Goal: Information Seeking & Learning: Check status

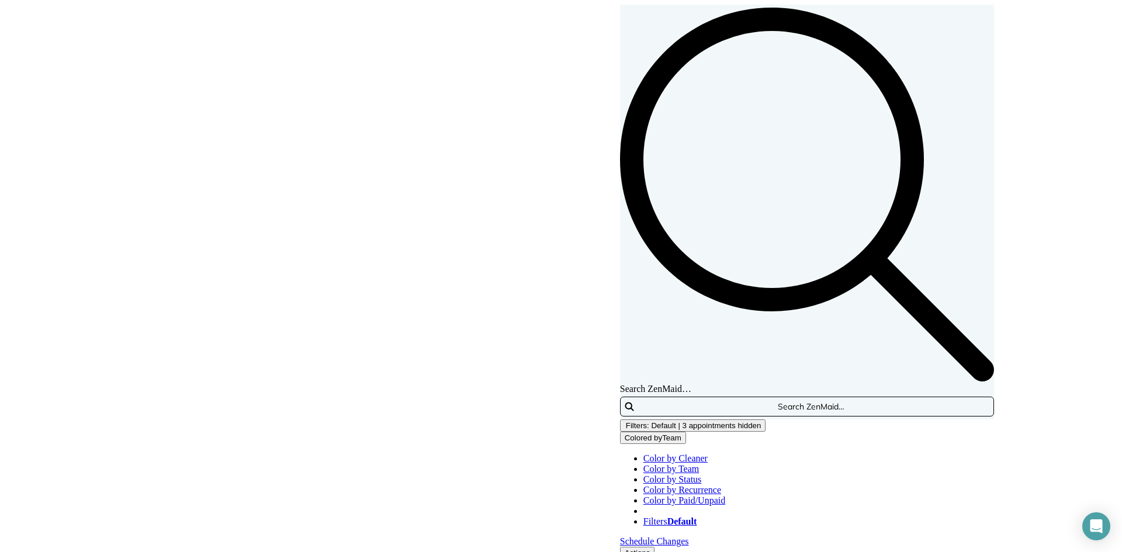
scroll to position [51, 0]
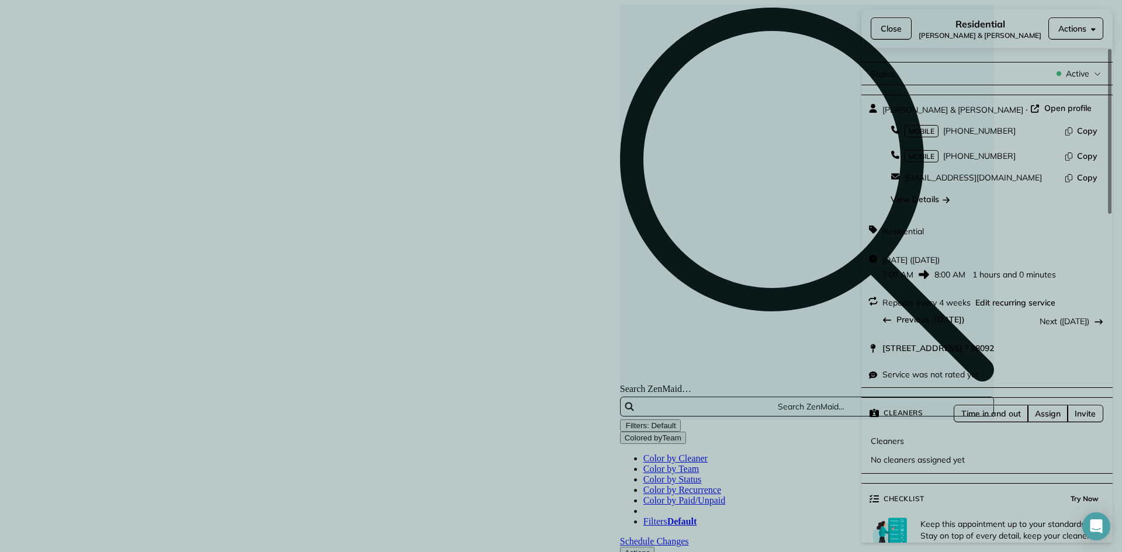
drag, startPoint x: 968, startPoint y: 106, endPoint x: 880, endPoint y: 113, distance: 88.6
click at [880, 113] on div "Kathlyn & Ron Dubois · Open profile MOBILE (206) 678-3782 Copy MOBILE (206) 310…" at bounding box center [987, 155] width 251 height 121
click at [922, 193] on div "View Details" at bounding box center [920, 199] width 59 height 12
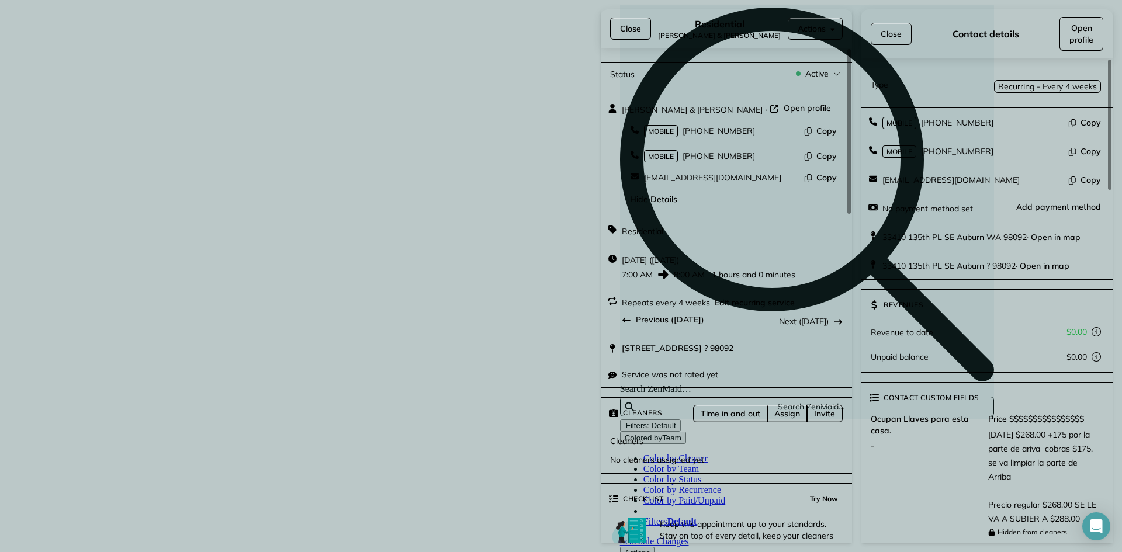
drag, startPoint x: 630, startPoint y: 27, endPoint x: 621, endPoint y: 30, distance: 10.0
click at [630, 27] on span "Close" at bounding box center [630, 29] width 21 height 12
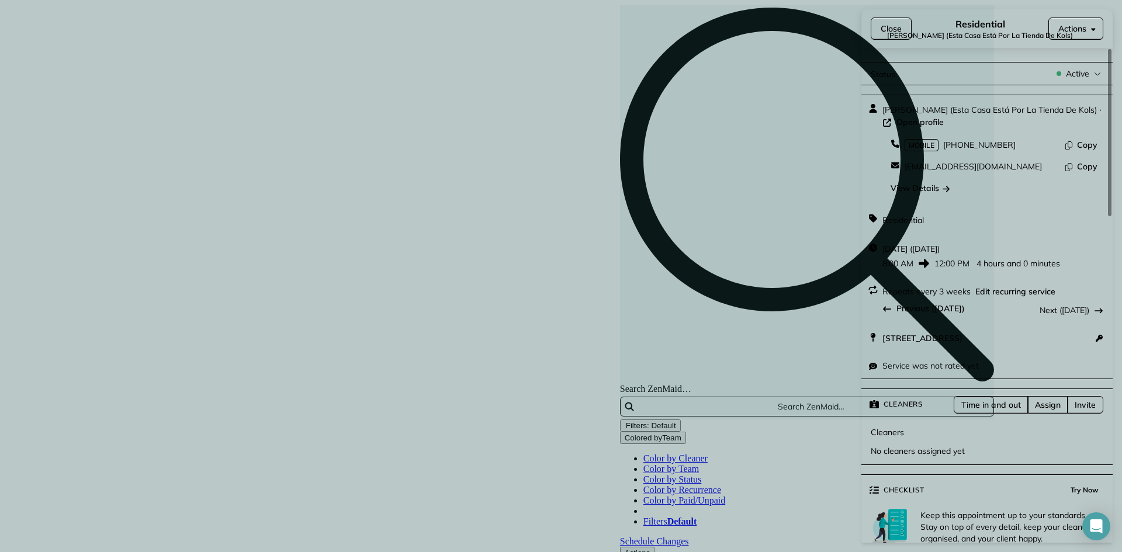
drag, startPoint x: 930, startPoint y: 108, endPoint x: 880, endPoint y: 105, distance: 49.8
click at [880, 105] on div "Laura Keller (Esta Casa Está Por La Tienda De Kols) · Open profile MOBILE (206)…" at bounding box center [987, 150] width 251 height 110
click at [923, 182] on div "View Details" at bounding box center [920, 188] width 59 height 12
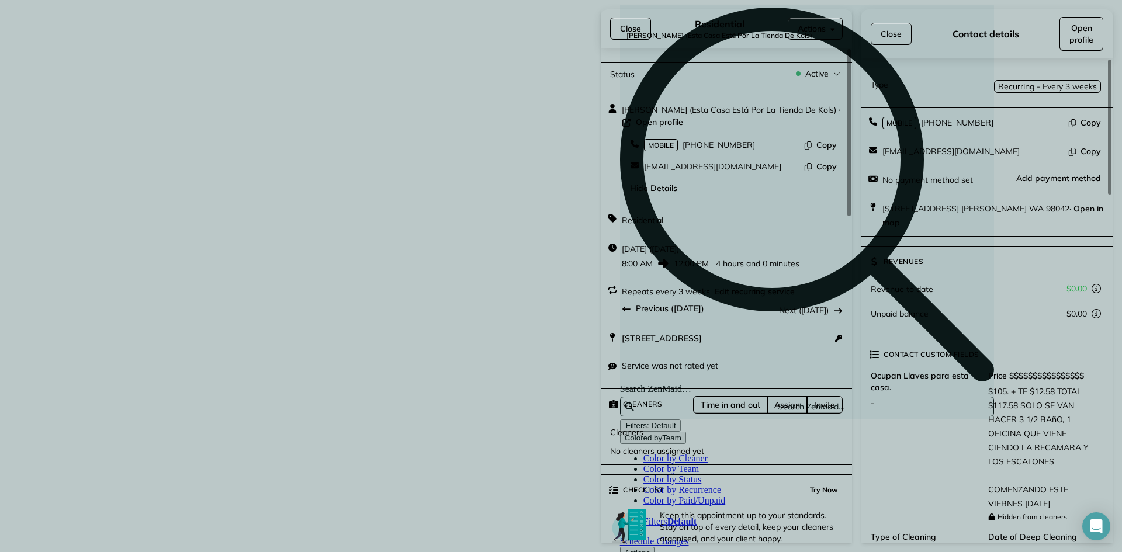
click at [633, 25] on span "Close" at bounding box center [630, 29] width 21 height 12
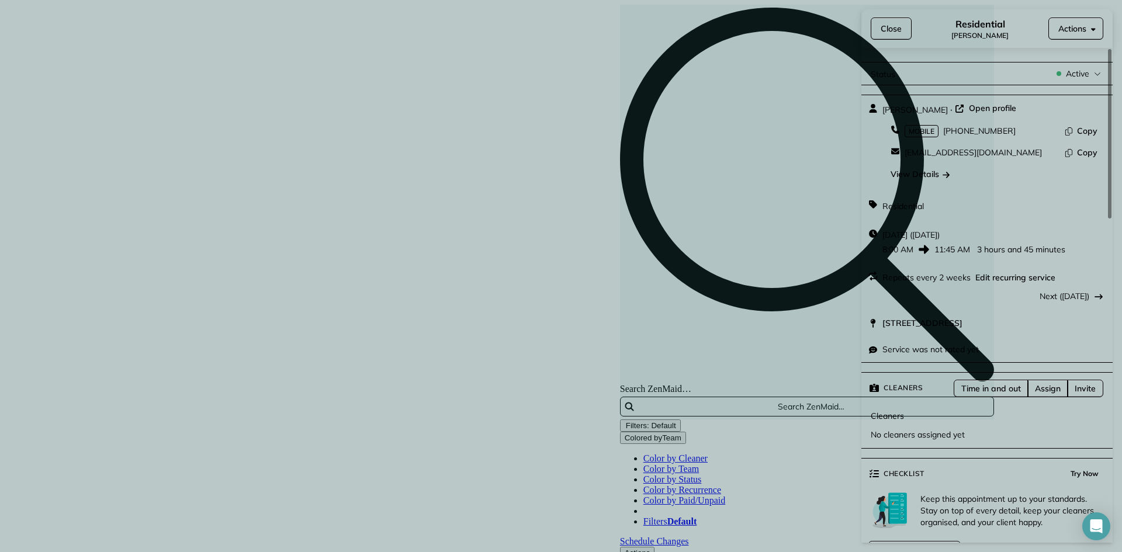
drag, startPoint x: 928, startPoint y: 106, endPoint x: 879, endPoint y: 104, distance: 48.6
click at [879, 104] on div "April Kristin · Open profile MOBILE (206) 972-7725 Copy aprillindstrom@hotmail.…" at bounding box center [987, 143] width 251 height 96
click at [906, 168] on div "View Details" at bounding box center [920, 174] width 59 height 12
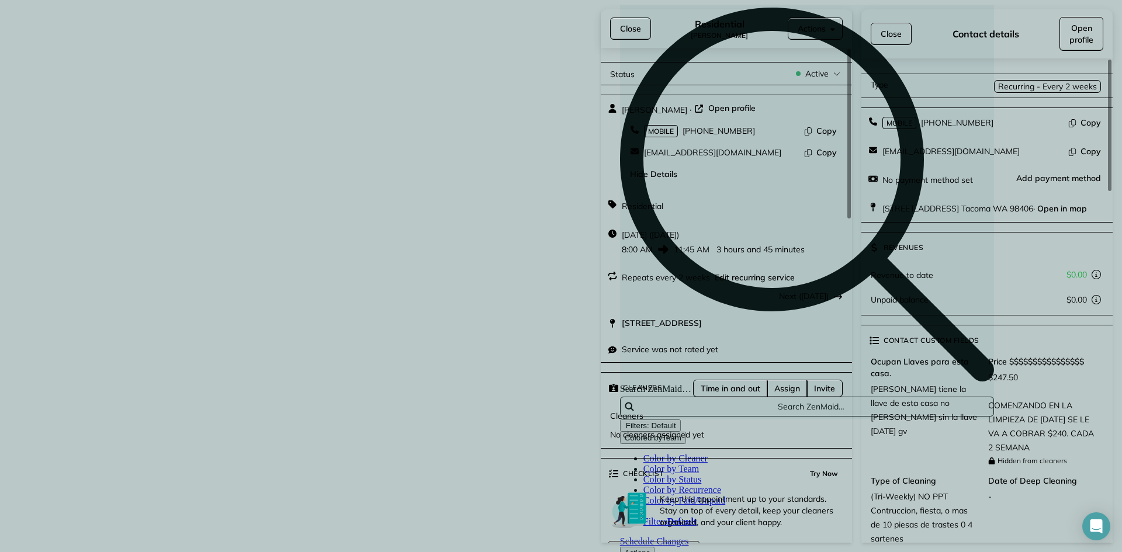
click at [630, 30] on span "Close" at bounding box center [630, 29] width 21 height 12
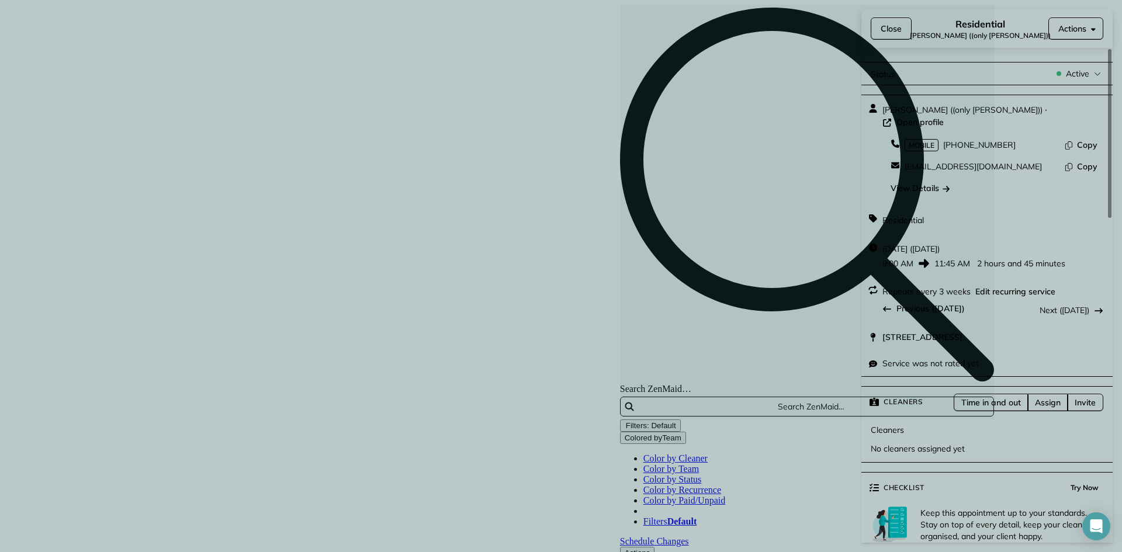
drag, startPoint x: 930, startPoint y: 110, endPoint x: 879, endPoint y: 105, distance: 50.6
click at [879, 105] on div "Laura Akers ((only Dalia)) · Open profile MOBILE (206) 384-8948 Copy laurajaker…" at bounding box center [987, 150] width 251 height 110
click at [927, 182] on div "View Details" at bounding box center [920, 188] width 59 height 12
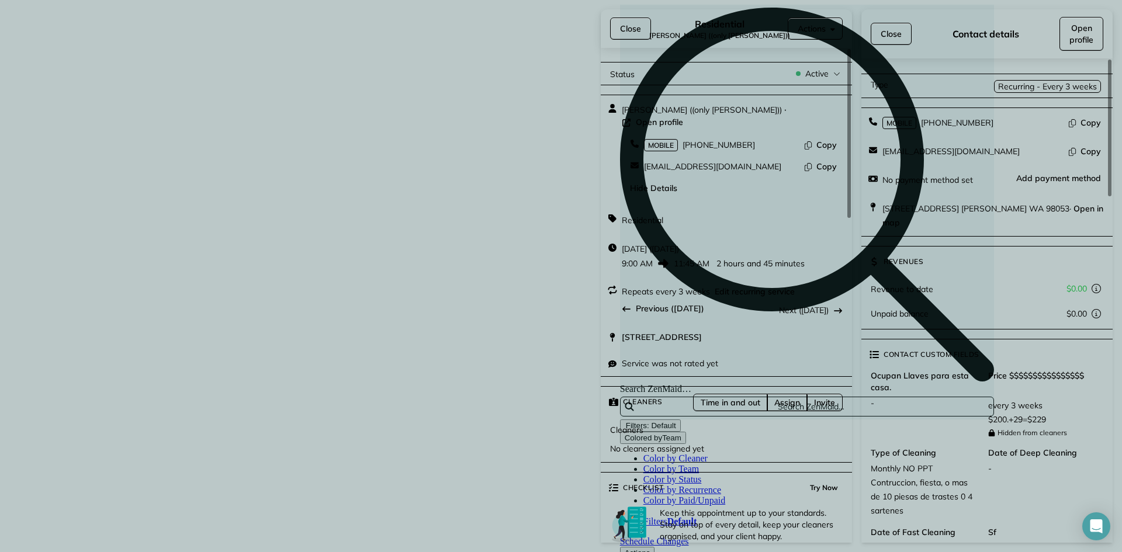
click at [623, 29] on span "Close" at bounding box center [630, 29] width 21 height 12
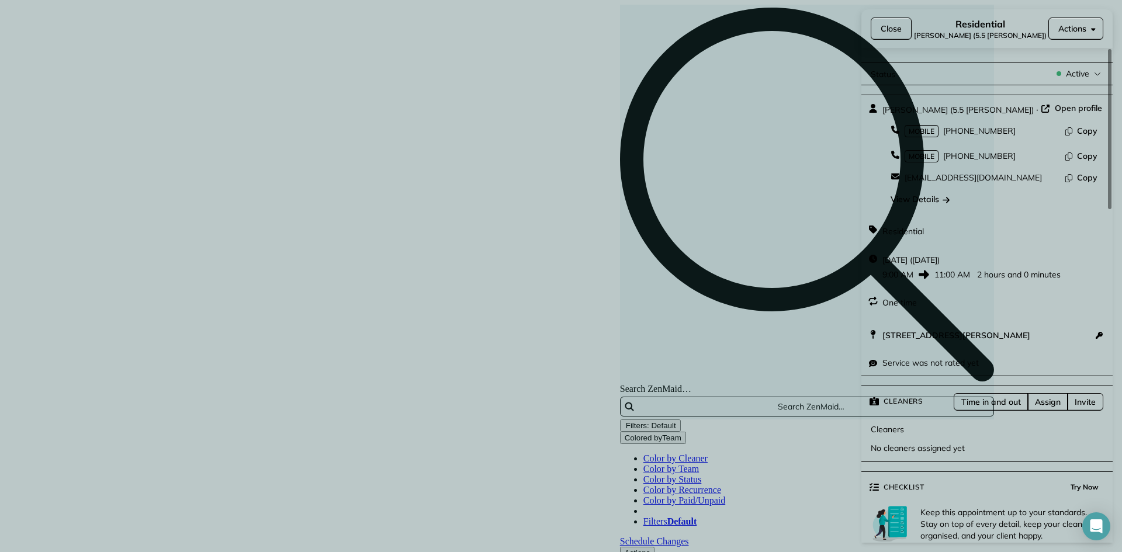
drag, startPoint x: 945, startPoint y: 108, endPoint x: 884, endPoint y: 108, distance: 61.4
click at [884, 108] on span "Norma Drysdale (5.5 Dalia)" at bounding box center [958, 110] width 151 height 11
click at [925, 193] on div "View Details" at bounding box center [920, 199] width 59 height 12
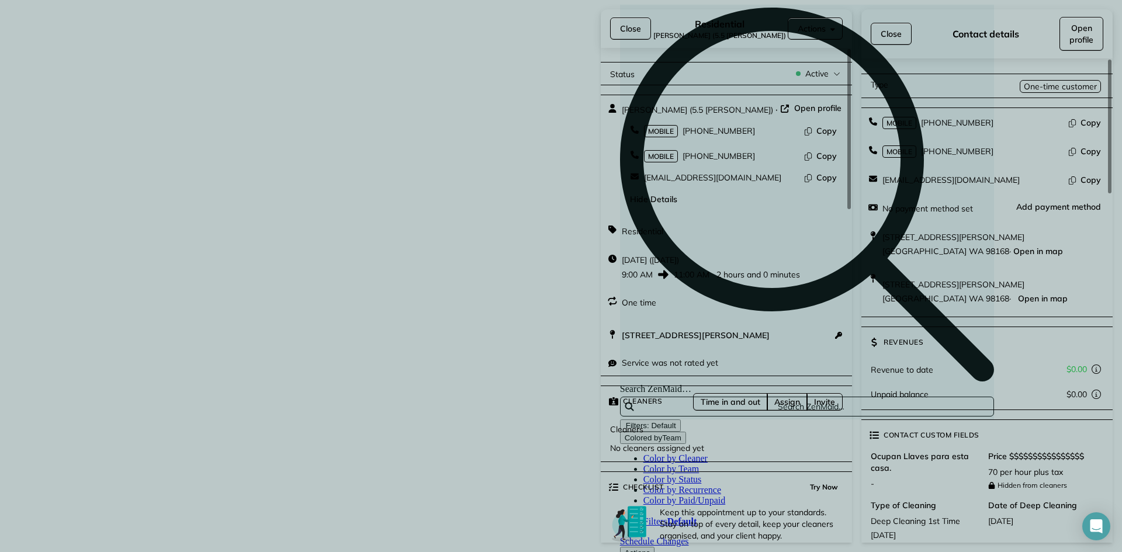
click at [637, 25] on span "Close" at bounding box center [630, 29] width 21 height 12
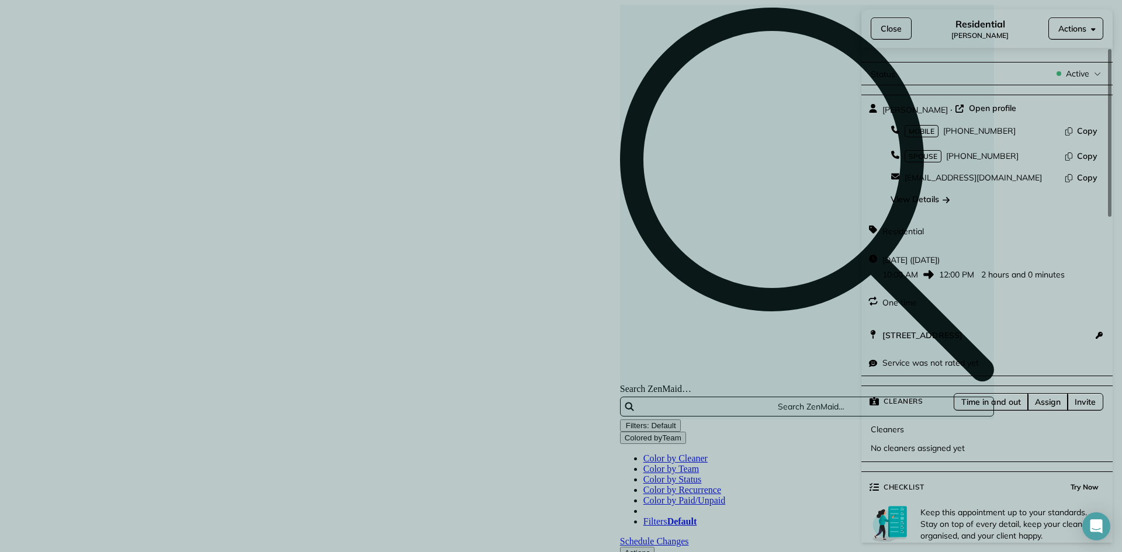
drag, startPoint x: 949, startPoint y: 105, endPoint x: 880, endPoint y: 109, distance: 68.5
click at [880, 109] on div "KEEONA HARRIS · Open profile MOBILE (626) 485-2088 Copy SPOUSE (480) 334-7703 C…" at bounding box center [987, 155] width 251 height 121
click at [924, 193] on div "View Details" at bounding box center [920, 199] width 59 height 12
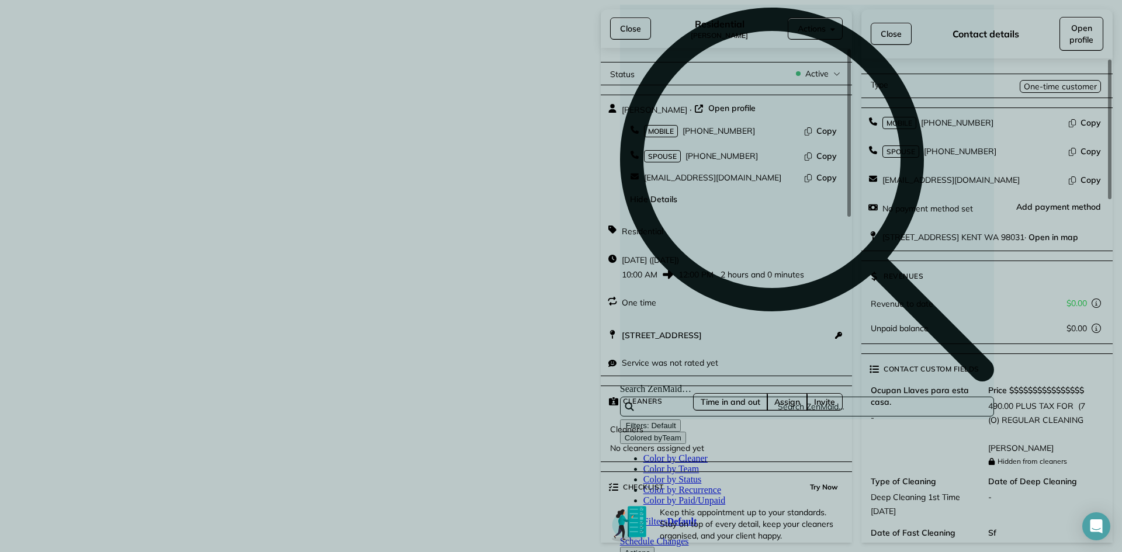
click at [627, 26] on span "Close" at bounding box center [630, 29] width 21 height 12
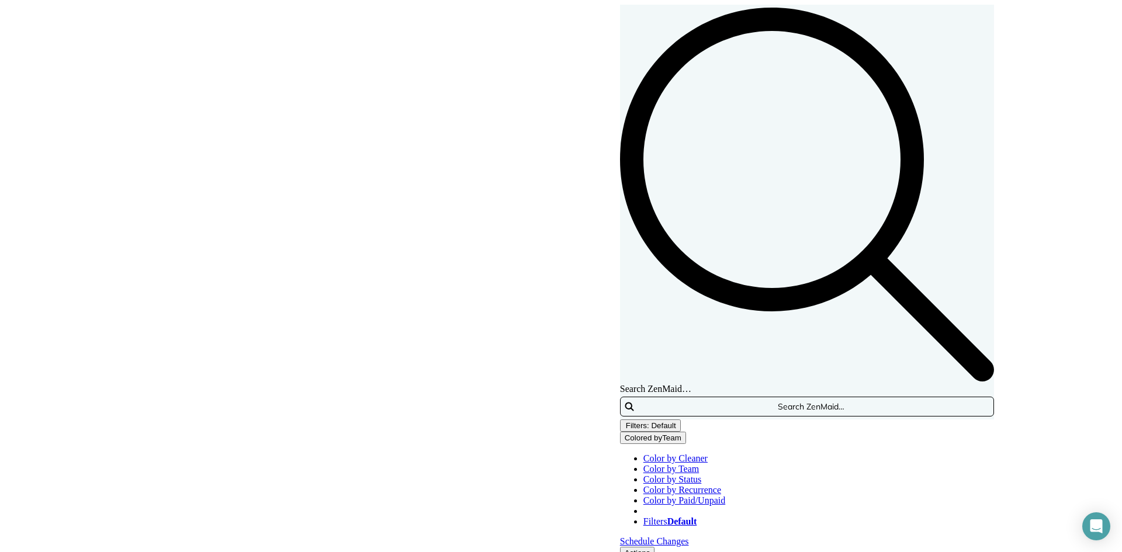
type input "**********"
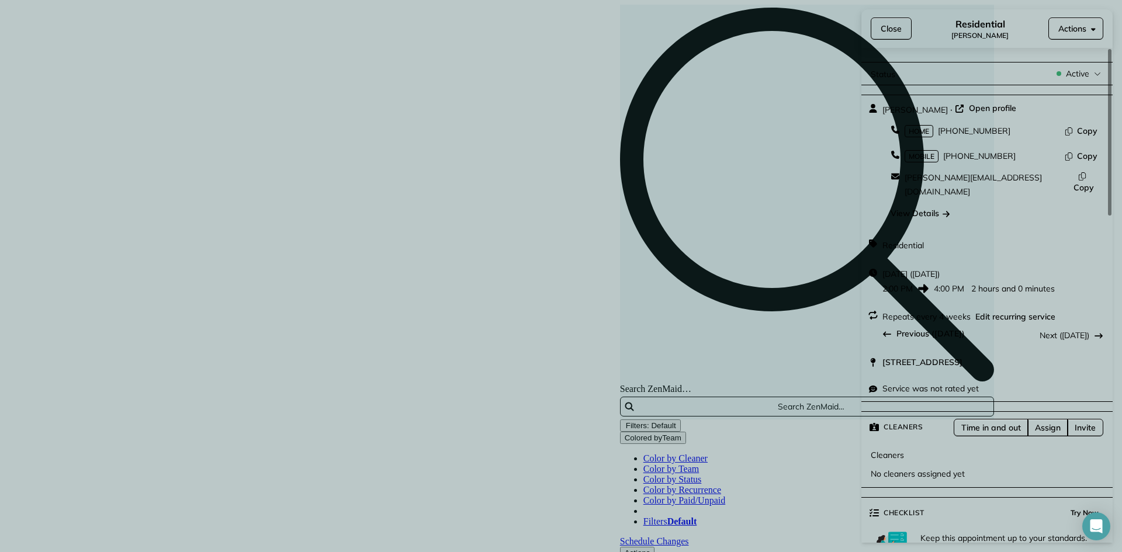
drag, startPoint x: 933, startPoint y: 106, endPoint x: 880, endPoint y: 106, distance: 53.2
click at [880, 106] on div "Nancy Mellor · Open profile HOME (253) 565-1141 Copy MOBILE (253) 677-9249 Copy…" at bounding box center [987, 162] width 251 height 135
click at [915, 208] on div "View Details" at bounding box center [920, 214] width 59 height 12
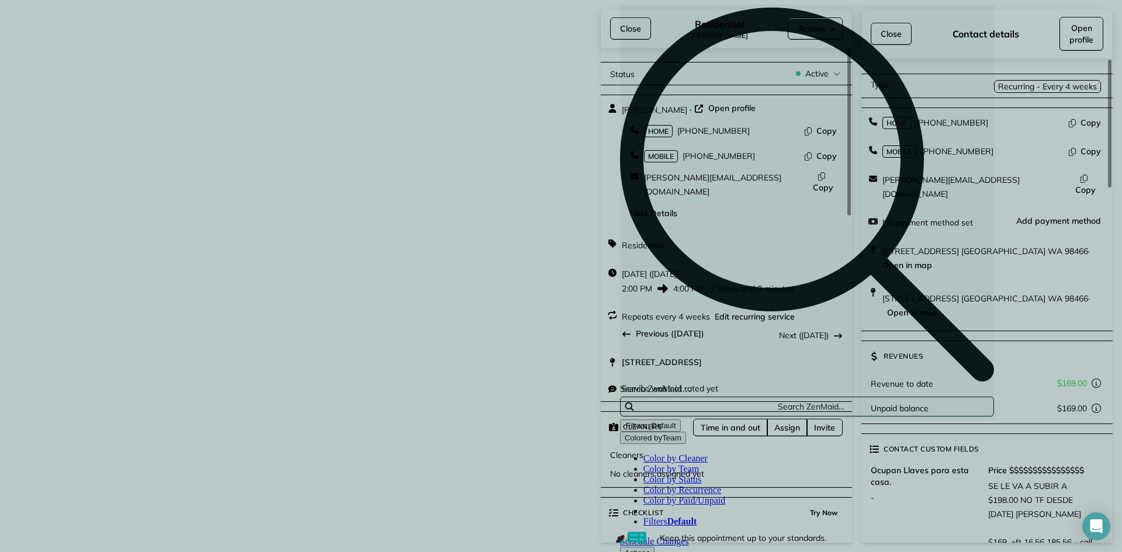
click at [635, 30] on span "Close" at bounding box center [630, 29] width 21 height 12
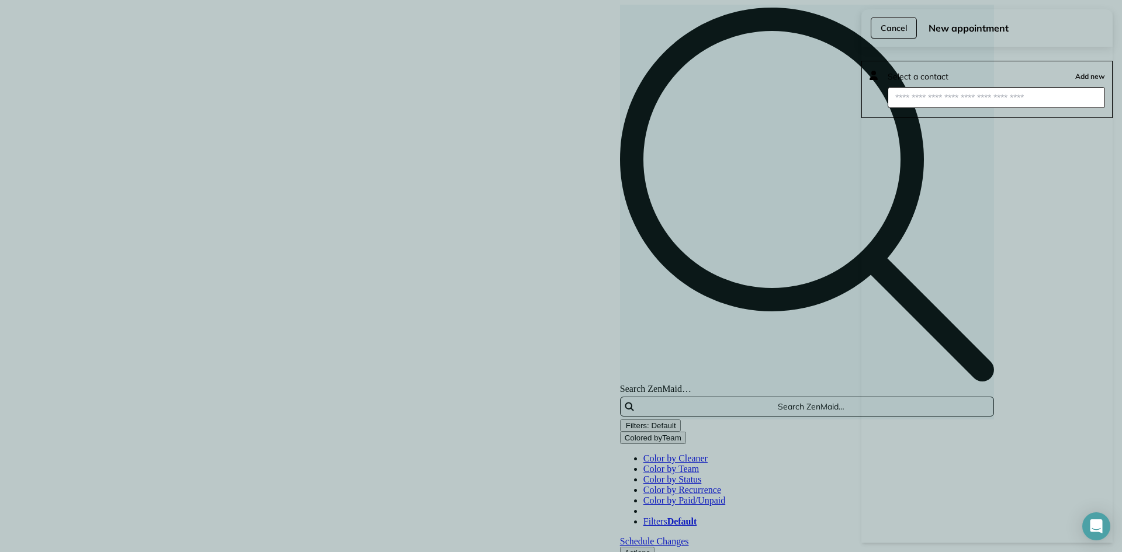
click at [893, 26] on span "Cancel" at bounding box center [894, 28] width 26 height 12
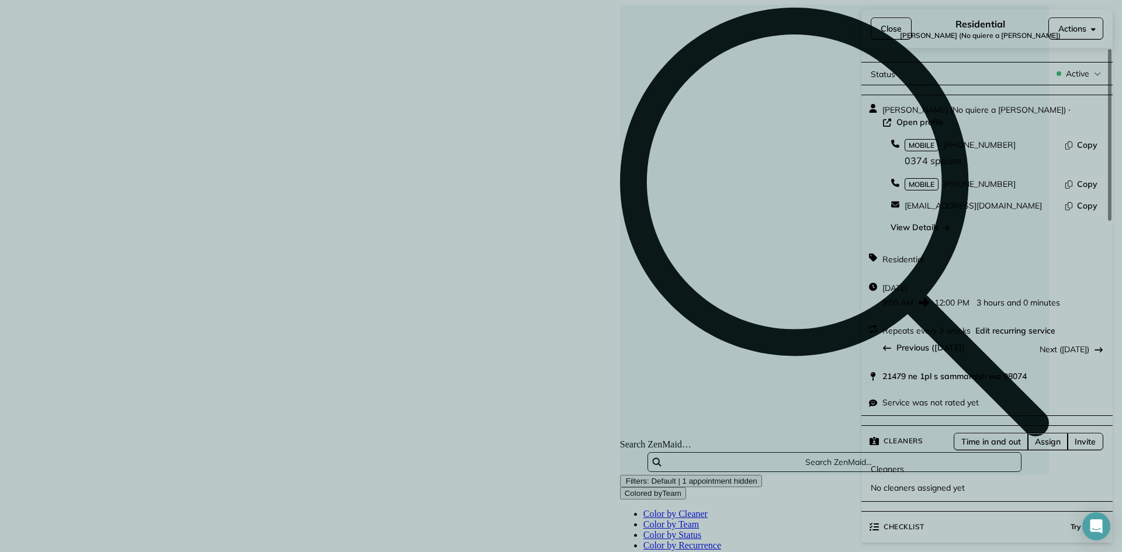
click at [905, 222] on div "View Details" at bounding box center [920, 228] width 59 height 12
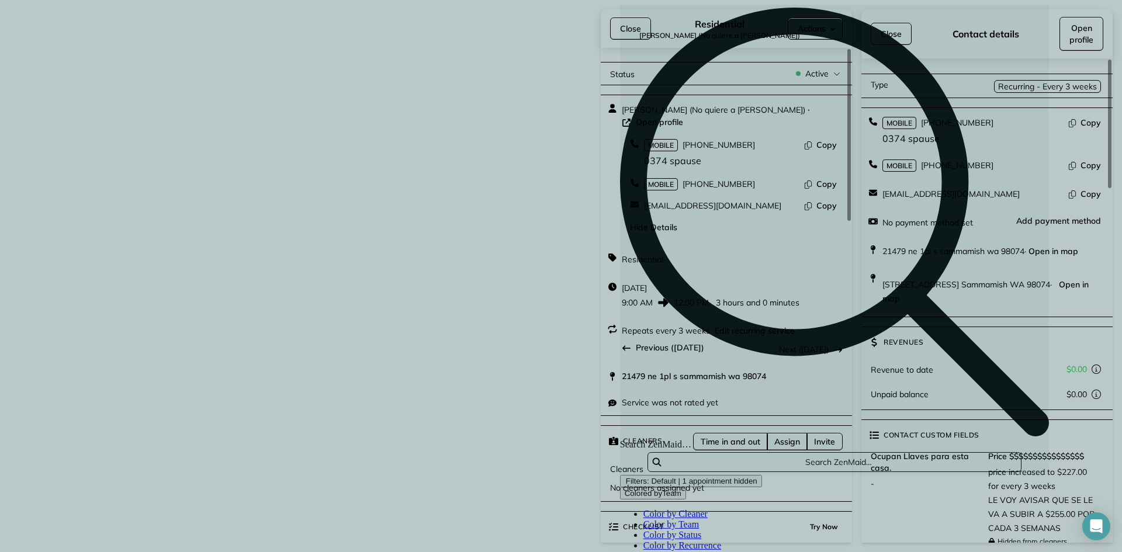
click at [1080, 39] on span "Open profile" at bounding box center [1082, 33] width 24 height 23
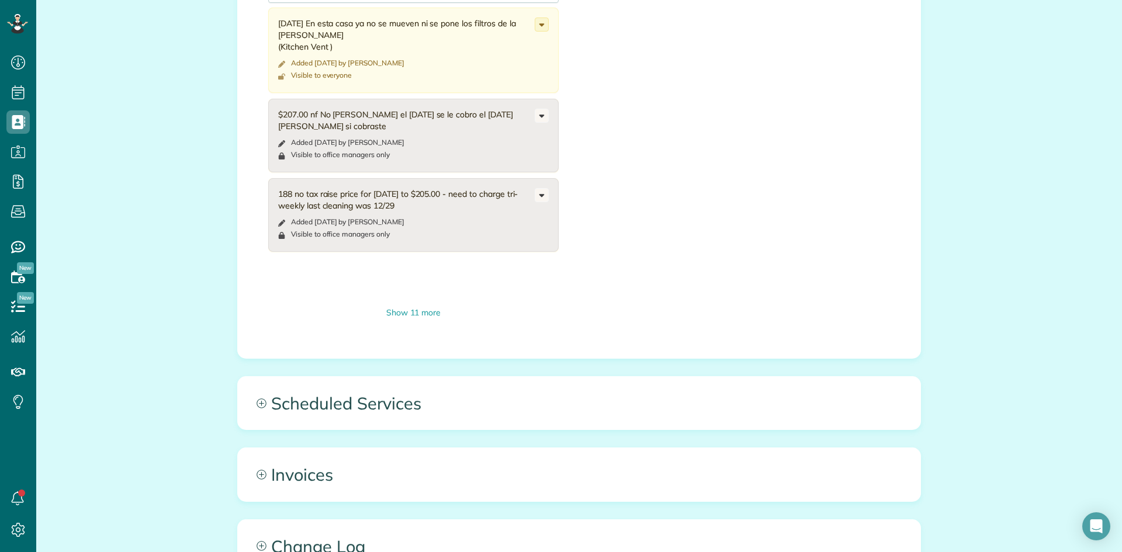
scroll to position [1520, 0]
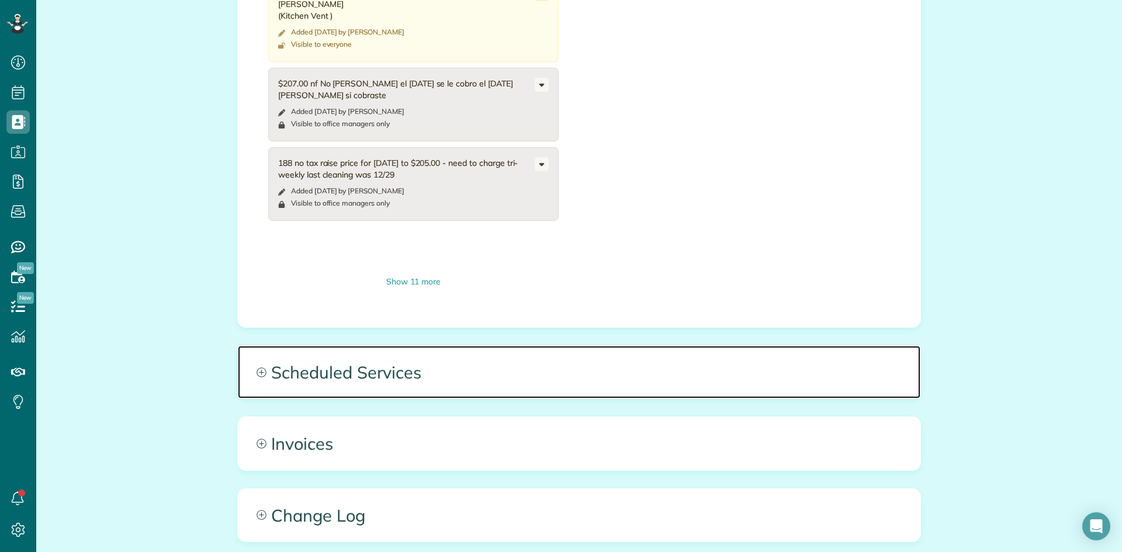
click at [349, 346] on span "Scheduled Services" at bounding box center [579, 372] width 683 height 53
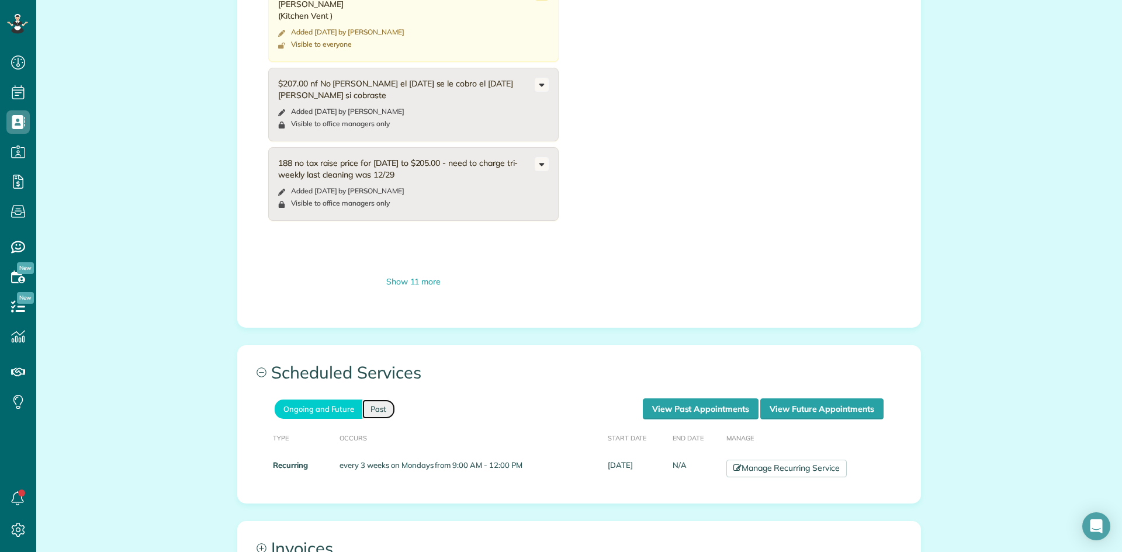
click at [374, 400] on link "Past" at bounding box center [378, 409] width 33 height 19
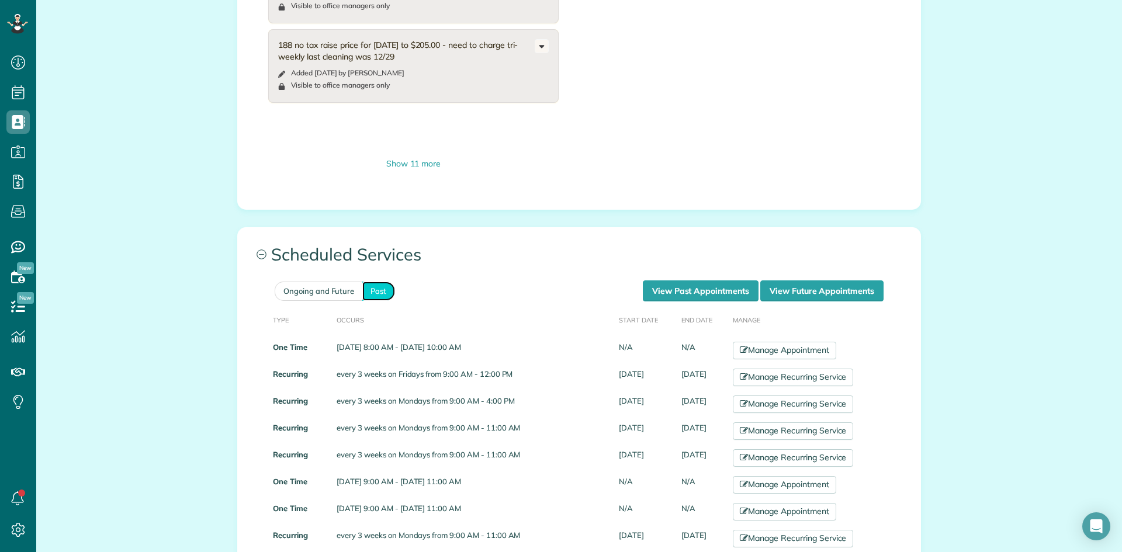
scroll to position [1637, 0]
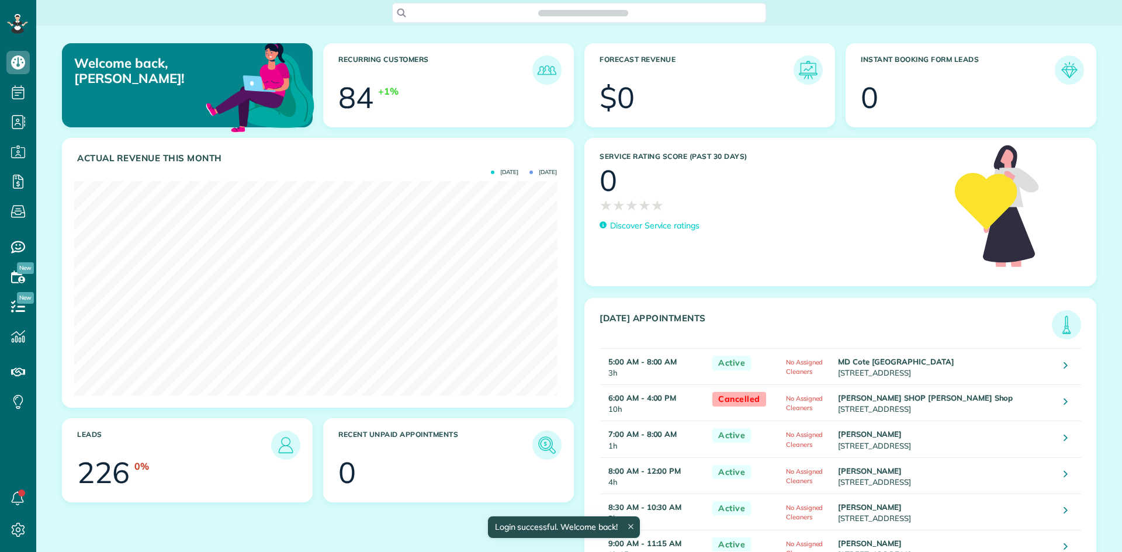
scroll to position [215, 483]
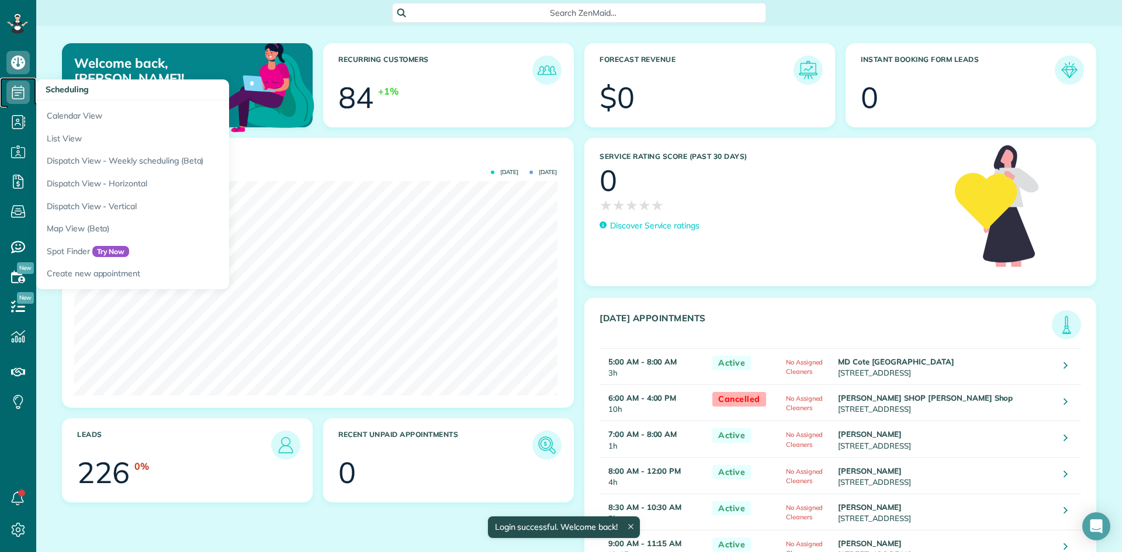
click at [22, 95] on icon at bounding box center [17, 92] width 23 height 23
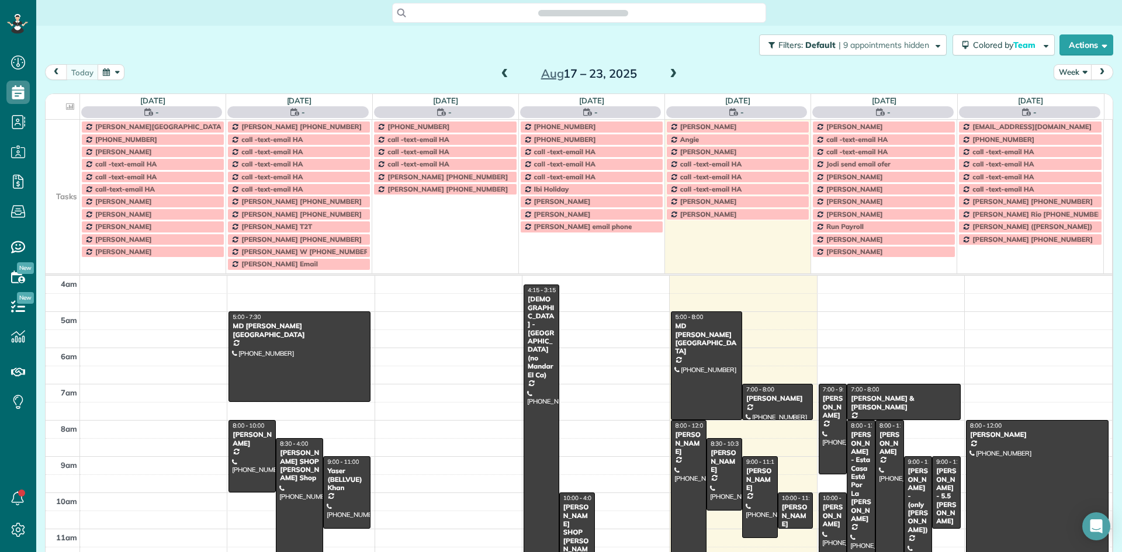
scroll to position [109, 0]
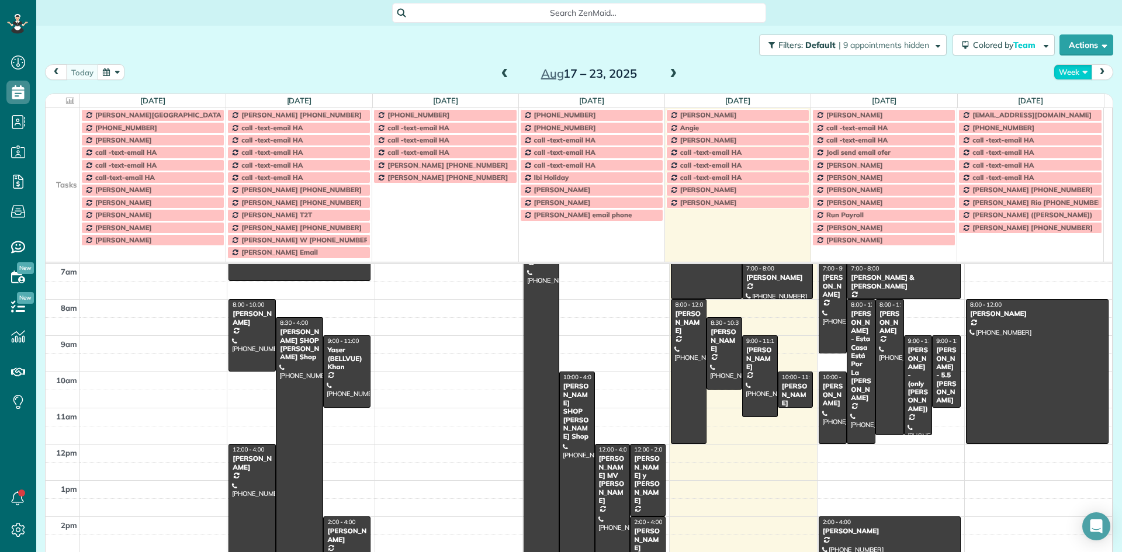
click at [1059, 70] on button "Week" at bounding box center [1073, 72] width 39 height 16
click at [1066, 99] on link "Day" at bounding box center [1101, 99] width 92 height 23
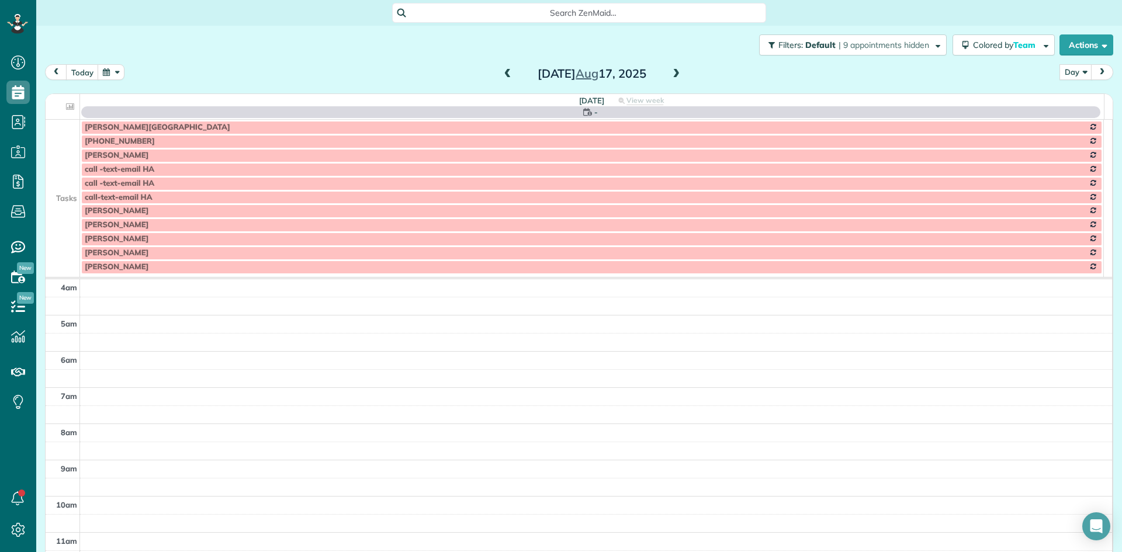
scroll to position [109, 0]
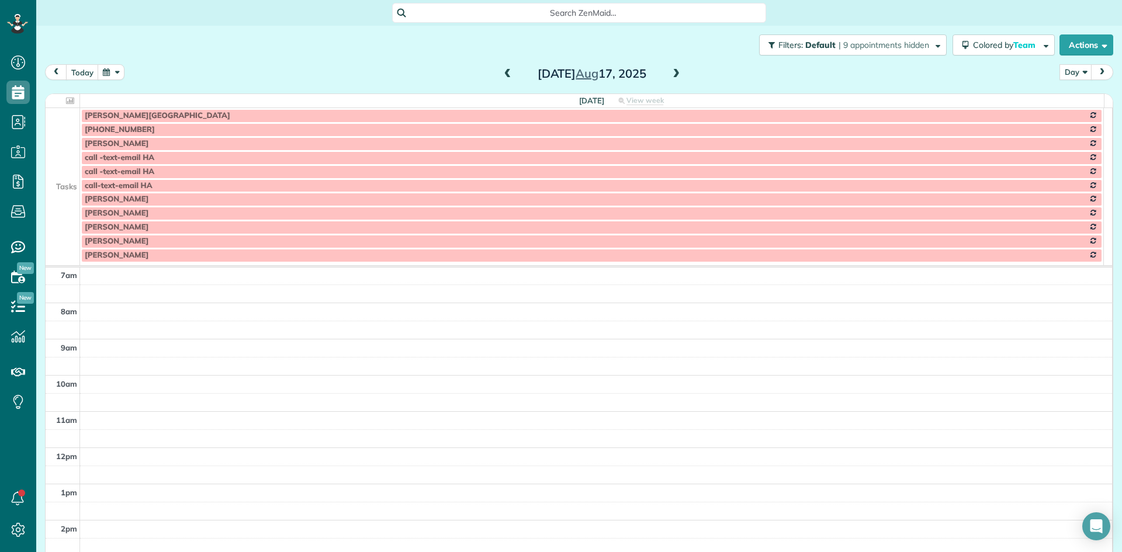
click at [60, 171] on td at bounding box center [63, 172] width 34 height 14
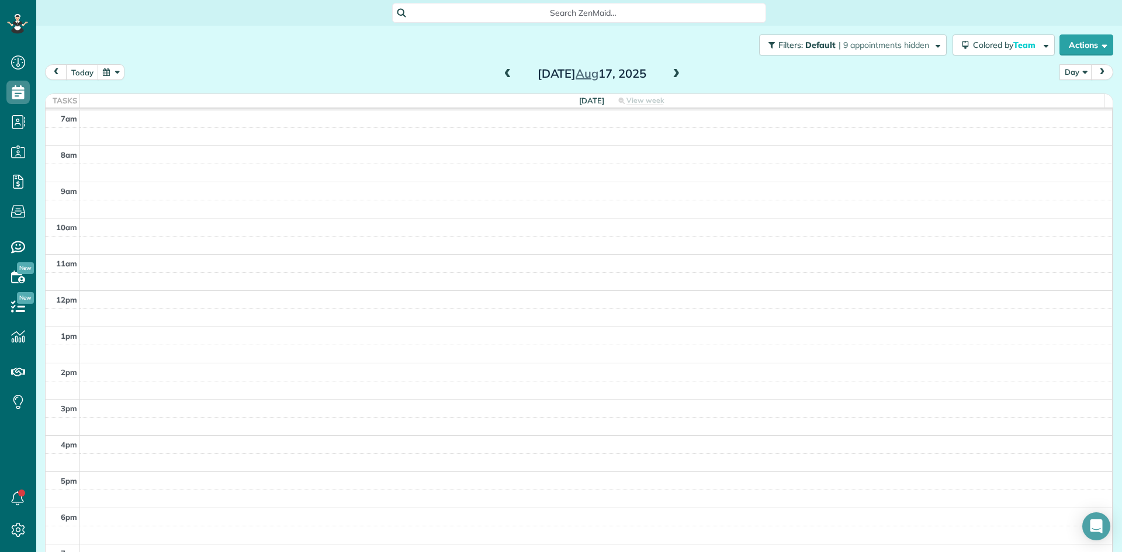
click at [671, 78] on span at bounding box center [676, 74] width 13 height 11
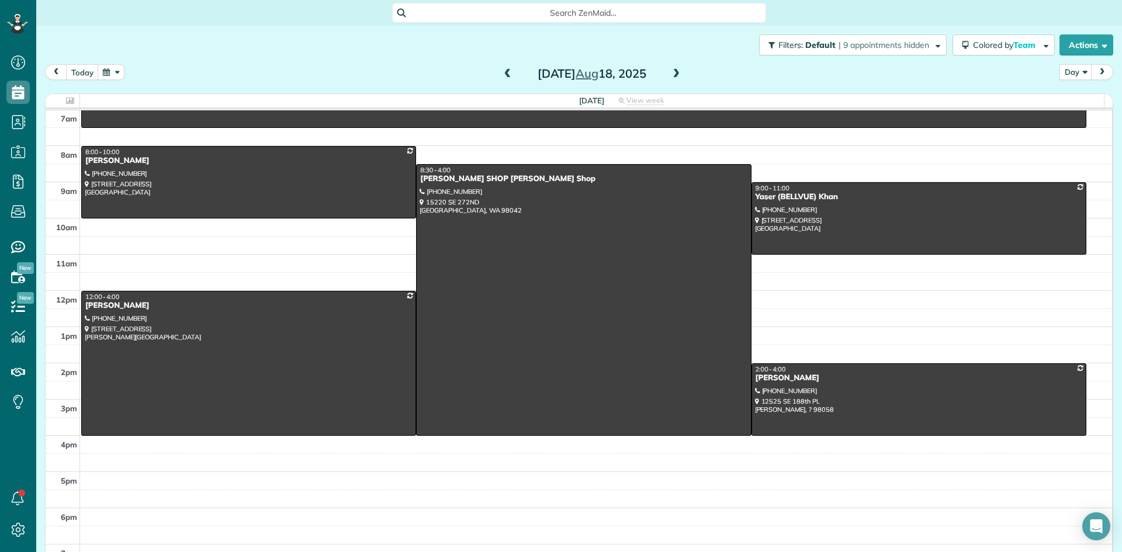
click at [673, 72] on span at bounding box center [676, 74] width 13 height 11
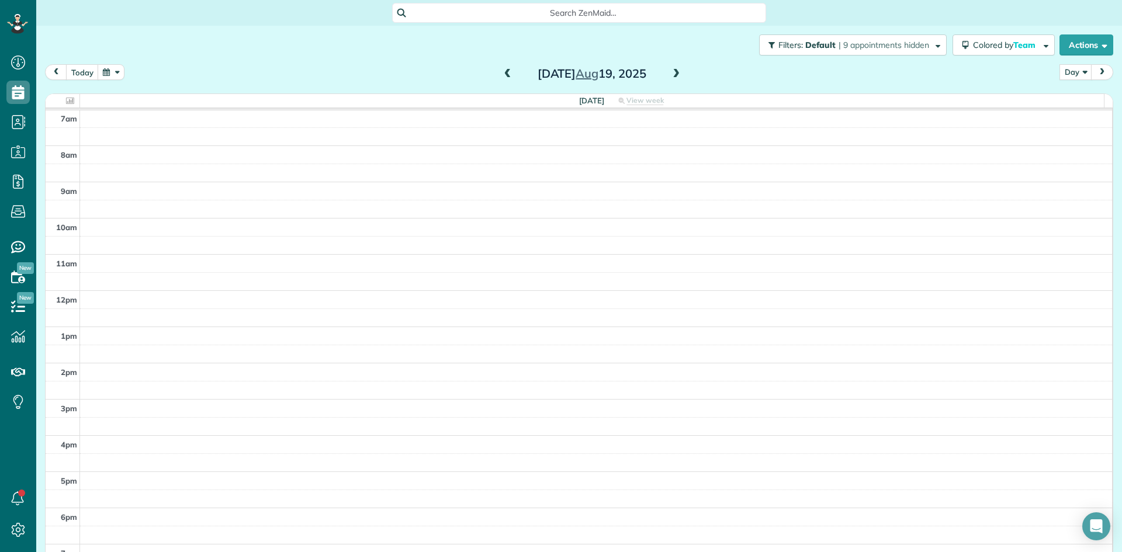
click at [670, 74] on span at bounding box center [676, 74] width 13 height 11
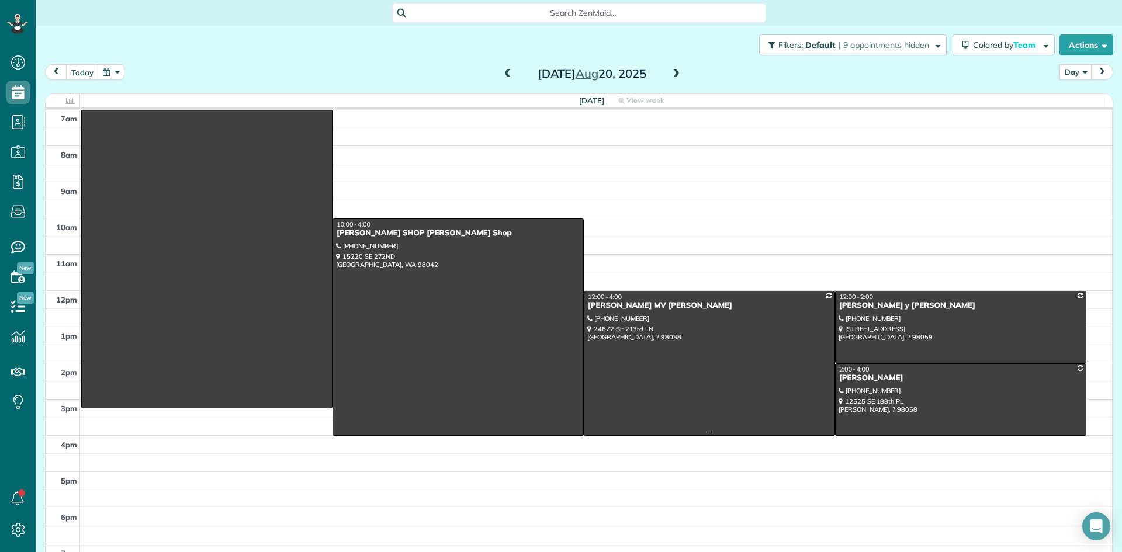
click at [614, 308] on div "[PERSON_NAME] MV [PERSON_NAME]" at bounding box center [710, 306] width 244 height 10
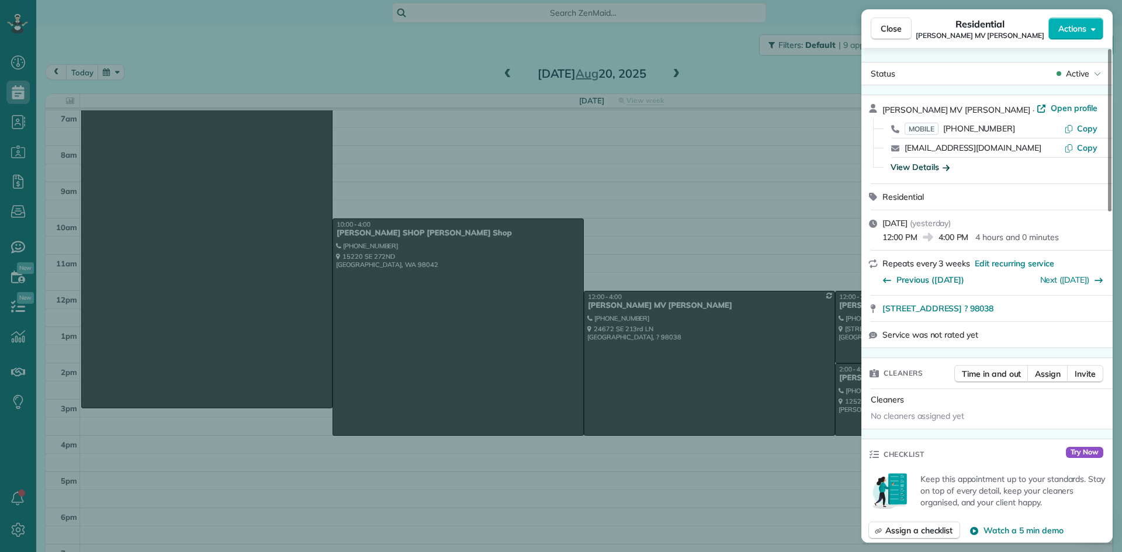
click at [910, 170] on div "View Details" at bounding box center [920, 167] width 59 height 12
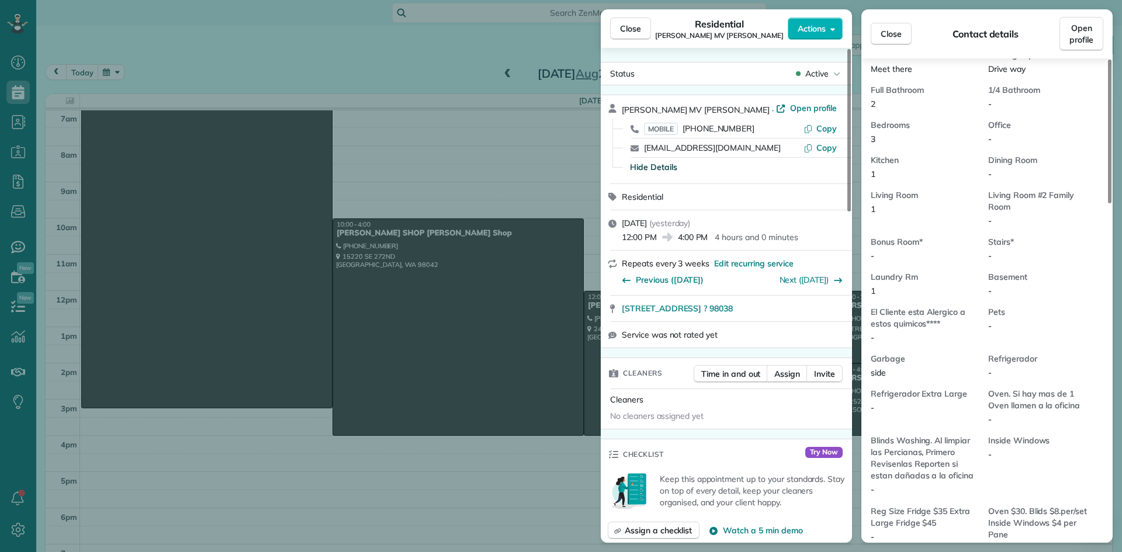
scroll to position [647, 0]
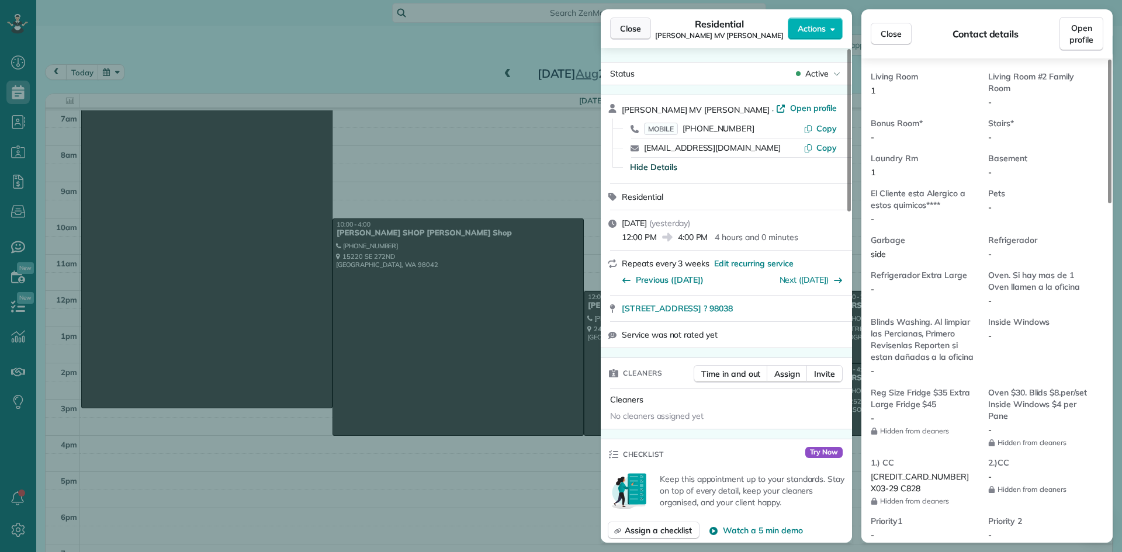
click at [629, 32] on span "Close" at bounding box center [630, 29] width 21 height 12
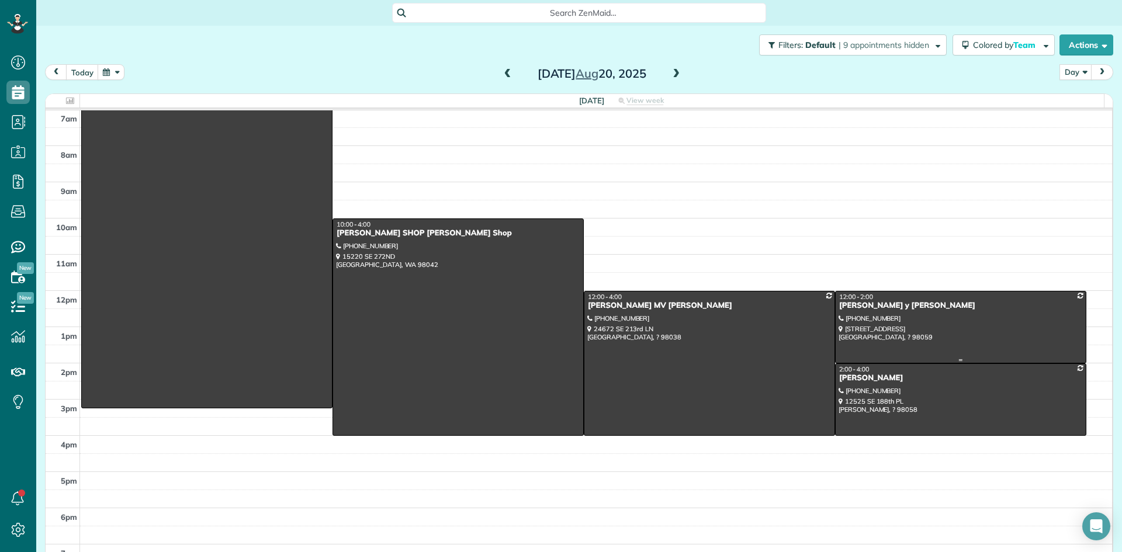
click at [855, 306] on div "[PERSON_NAME] y [PERSON_NAME]" at bounding box center [961, 306] width 244 height 10
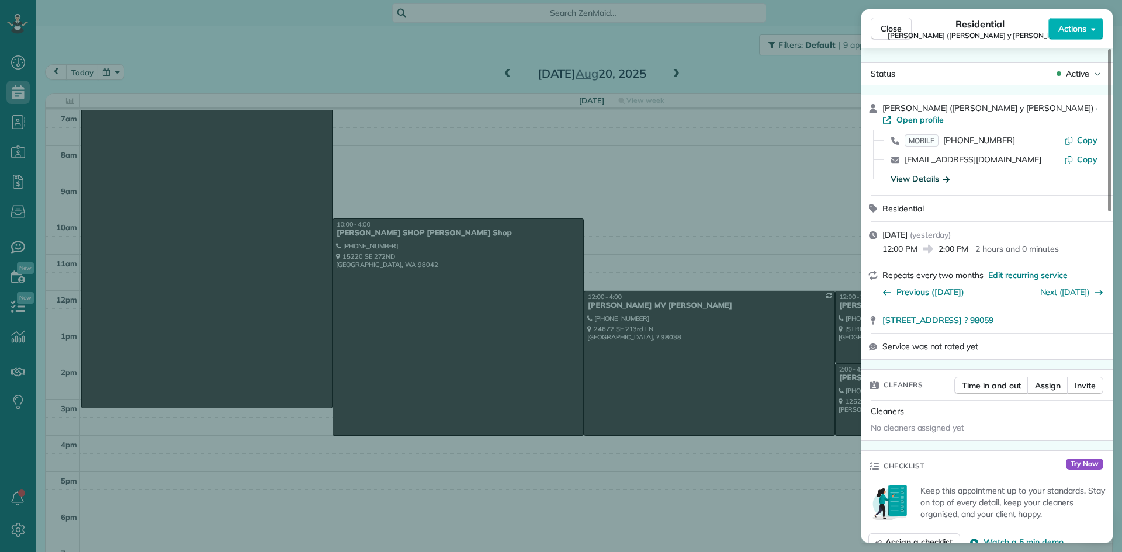
click at [921, 173] on div "View Details" at bounding box center [920, 179] width 59 height 12
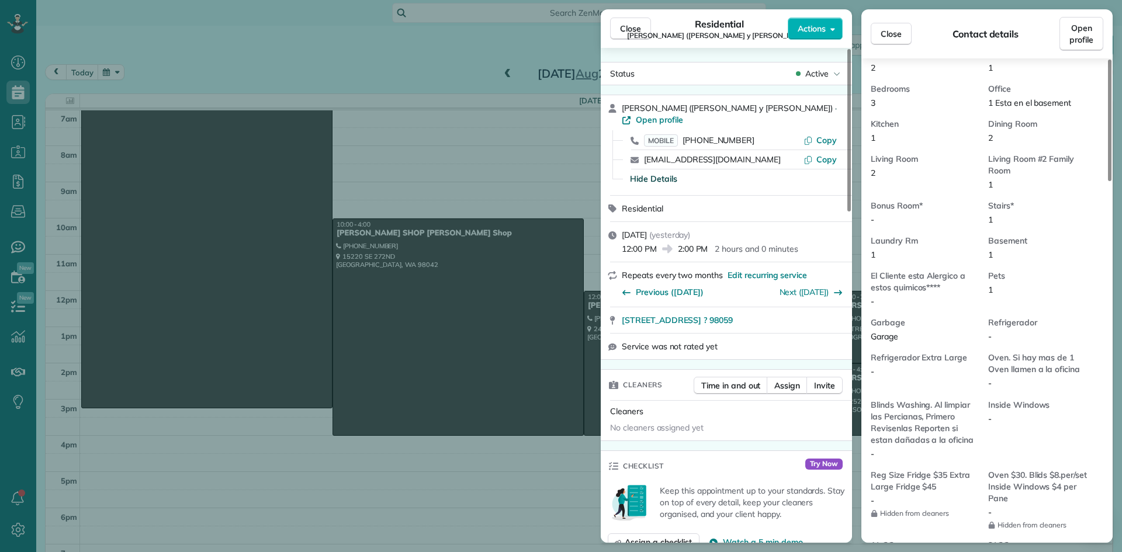
scroll to position [883, 0]
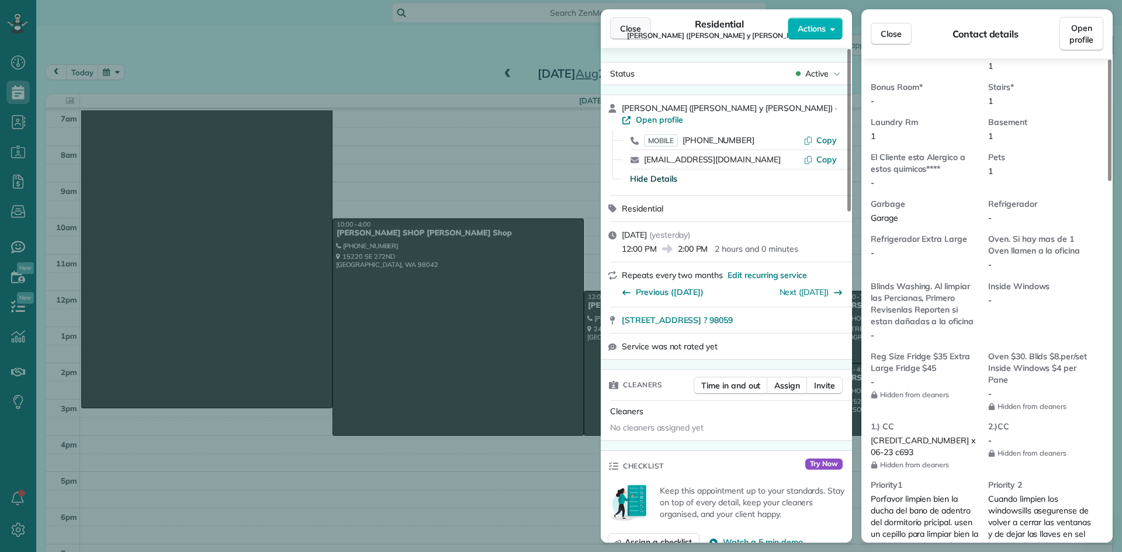
click at [624, 29] on span "Close" at bounding box center [630, 29] width 21 height 12
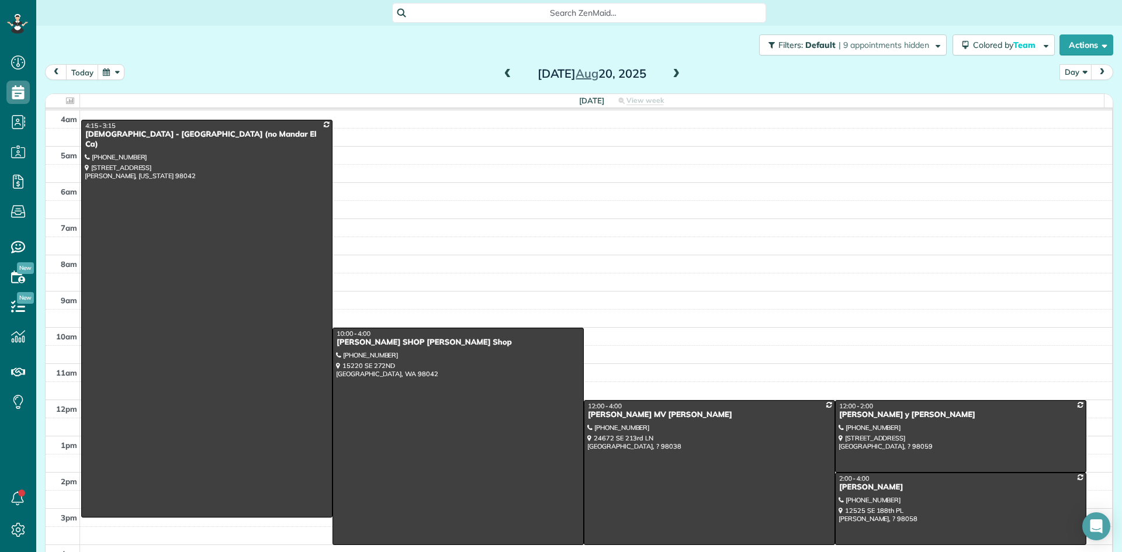
click at [670, 74] on span at bounding box center [676, 74] width 13 height 11
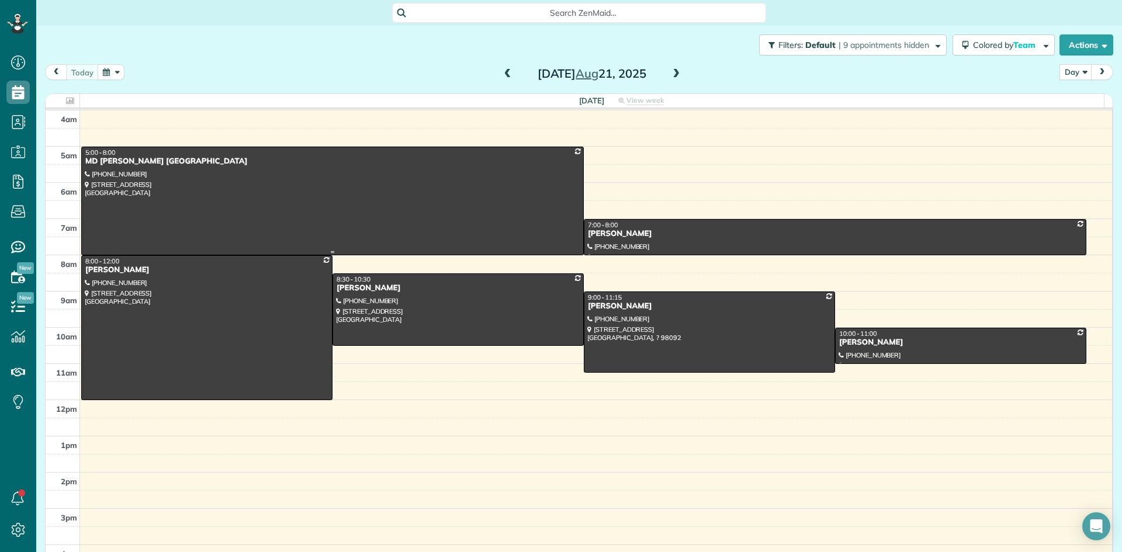
click at [123, 167] on div at bounding box center [333, 201] width 502 height 108
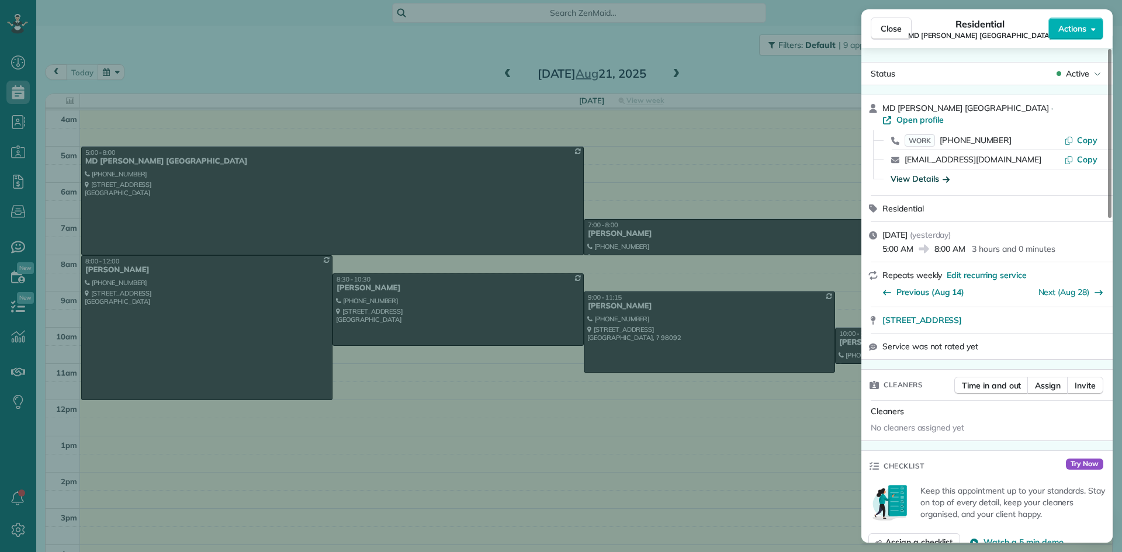
click at [912, 173] on div "View Details" at bounding box center [920, 179] width 59 height 12
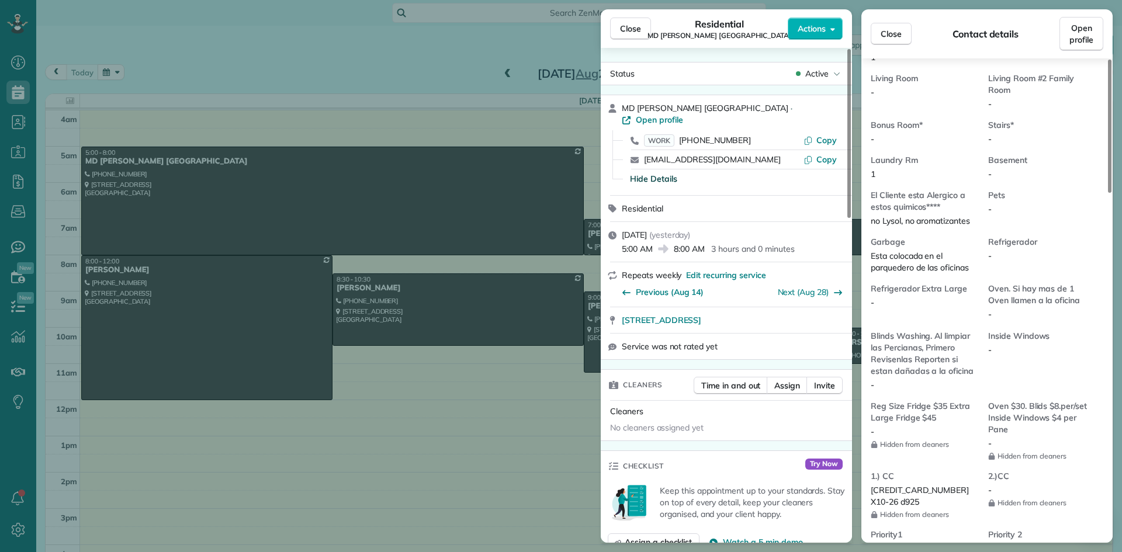
scroll to position [764, 0]
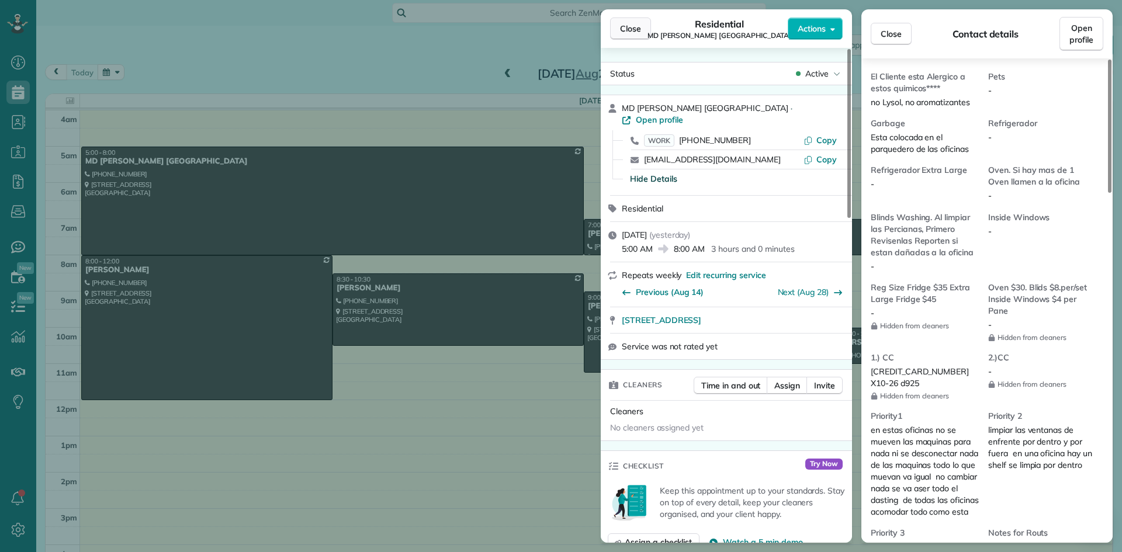
click at [634, 29] on span "Close" at bounding box center [630, 29] width 21 height 12
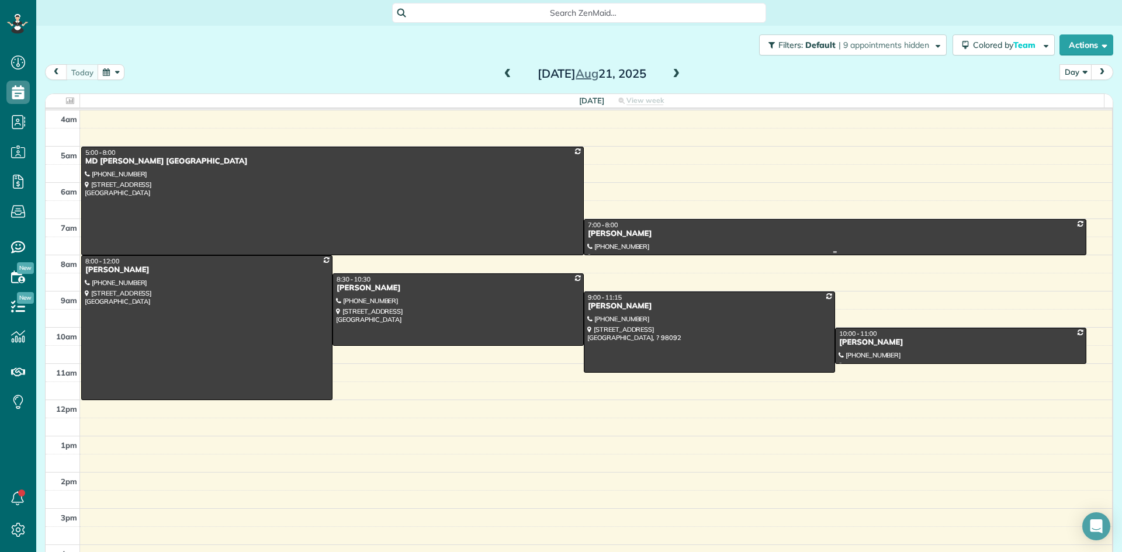
click at [607, 239] on div "[PERSON_NAME]" at bounding box center [836, 234] width 496 height 10
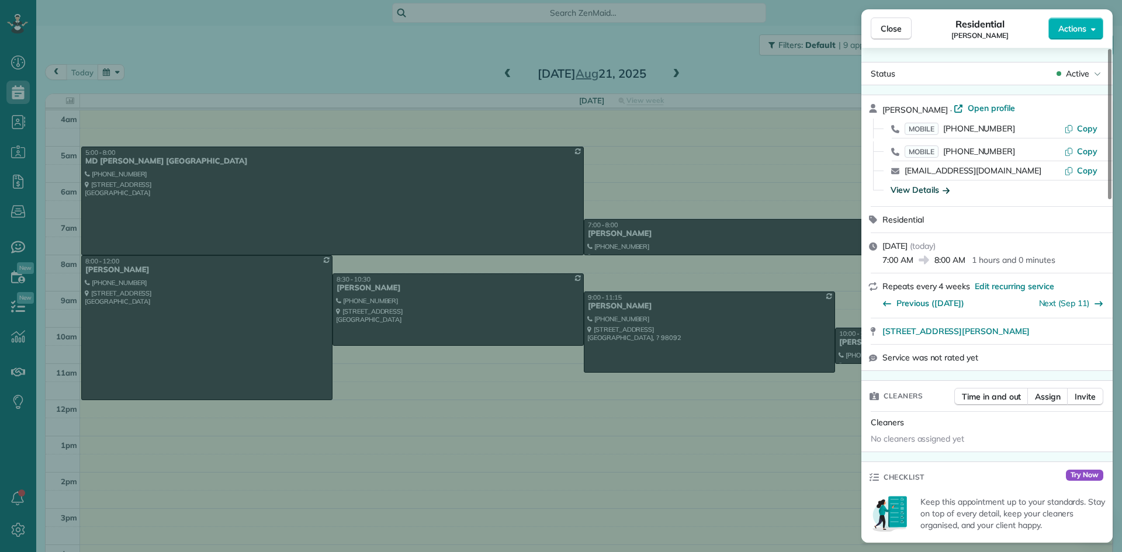
click at [912, 192] on div "View Details" at bounding box center [920, 190] width 59 height 12
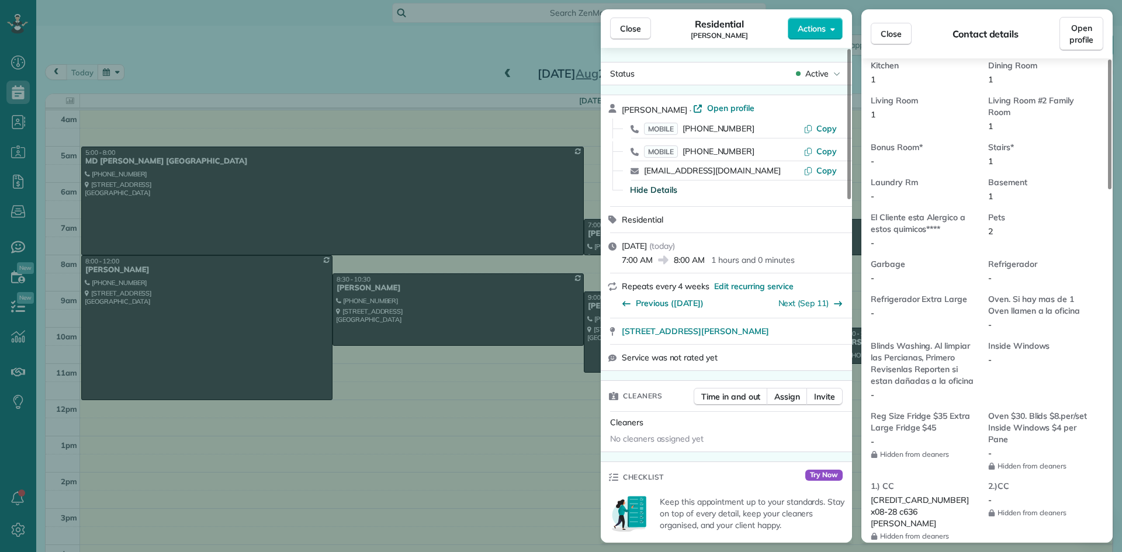
scroll to position [826, 0]
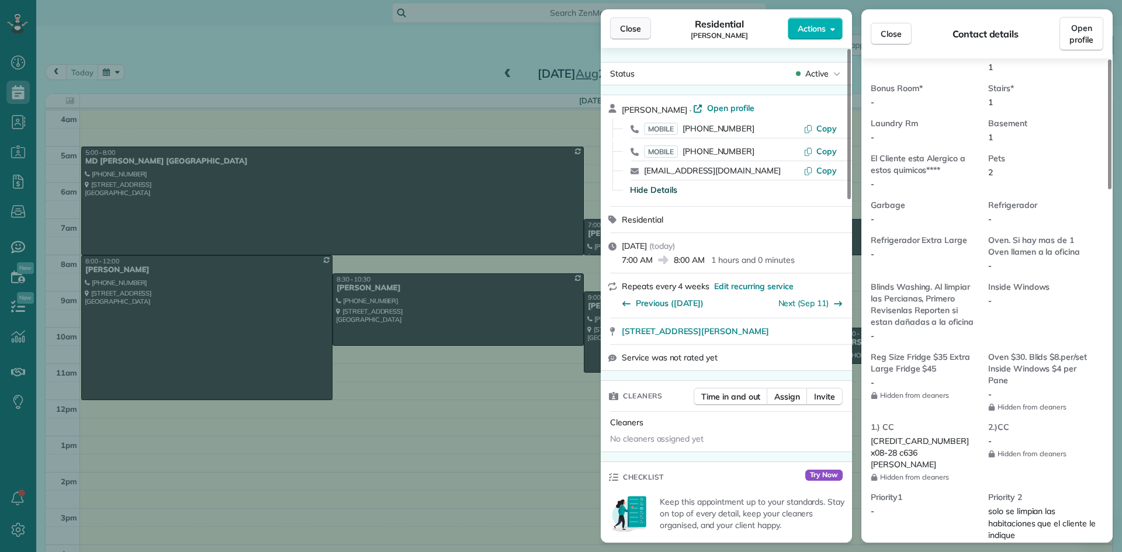
click at [640, 27] on span "Close" at bounding box center [630, 29] width 21 height 12
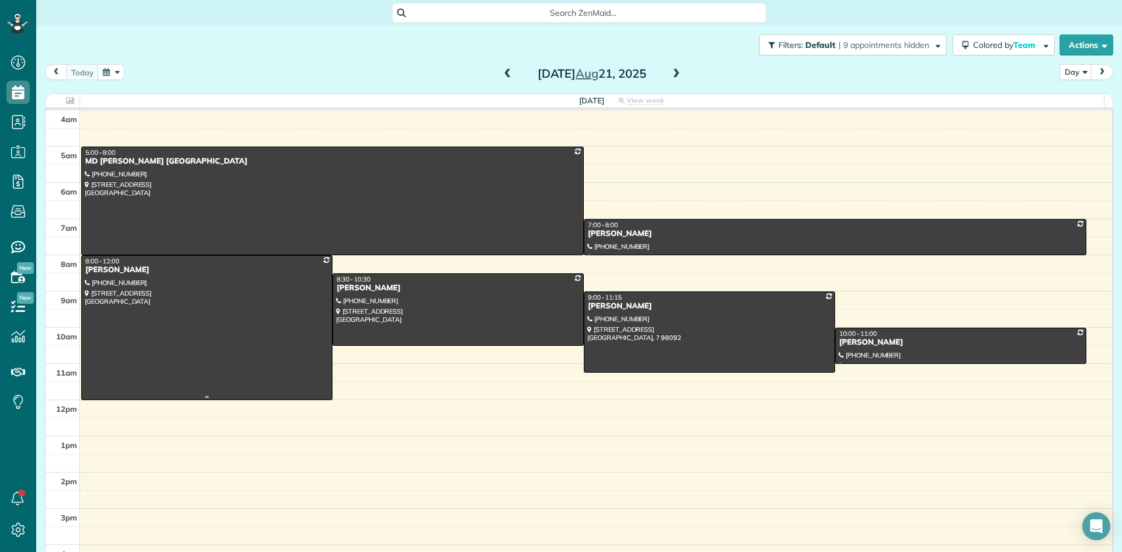
click at [116, 269] on div "[PERSON_NAME]" at bounding box center [207, 270] width 244 height 10
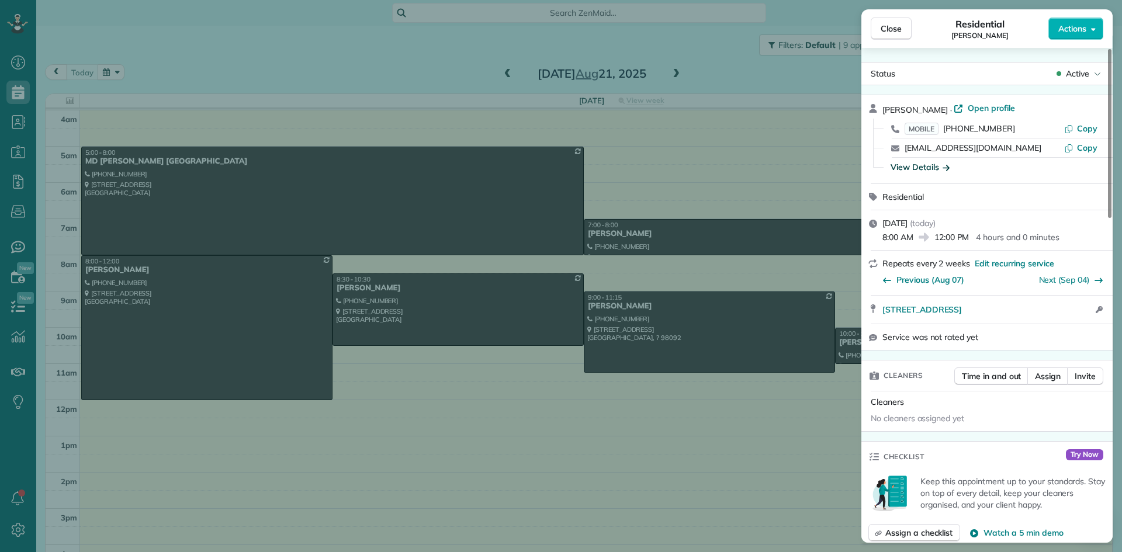
click at [914, 168] on div "View Details" at bounding box center [920, 167] width 59 height 12
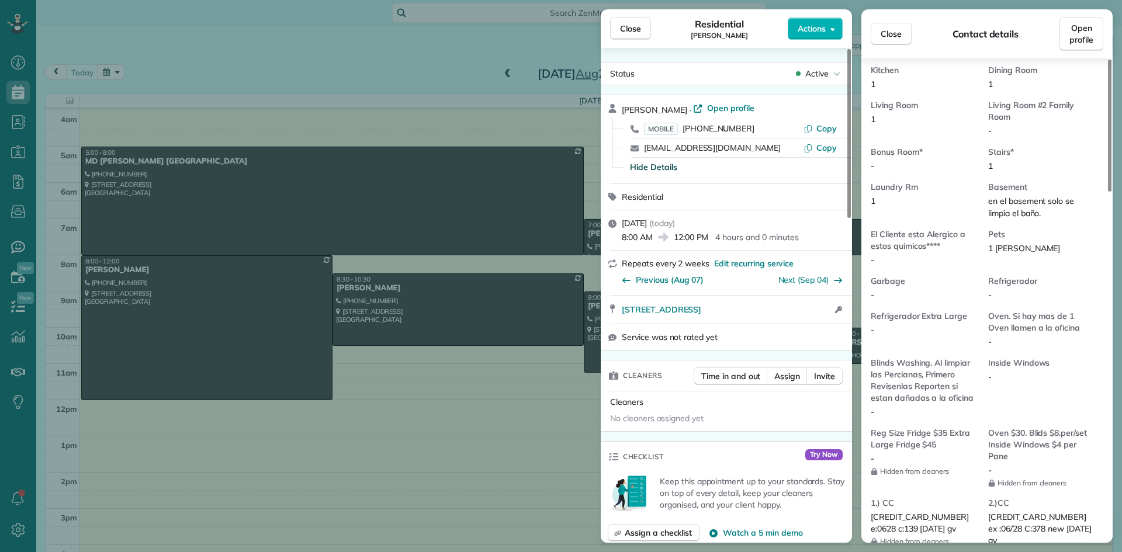
scroll to position [763, 0]
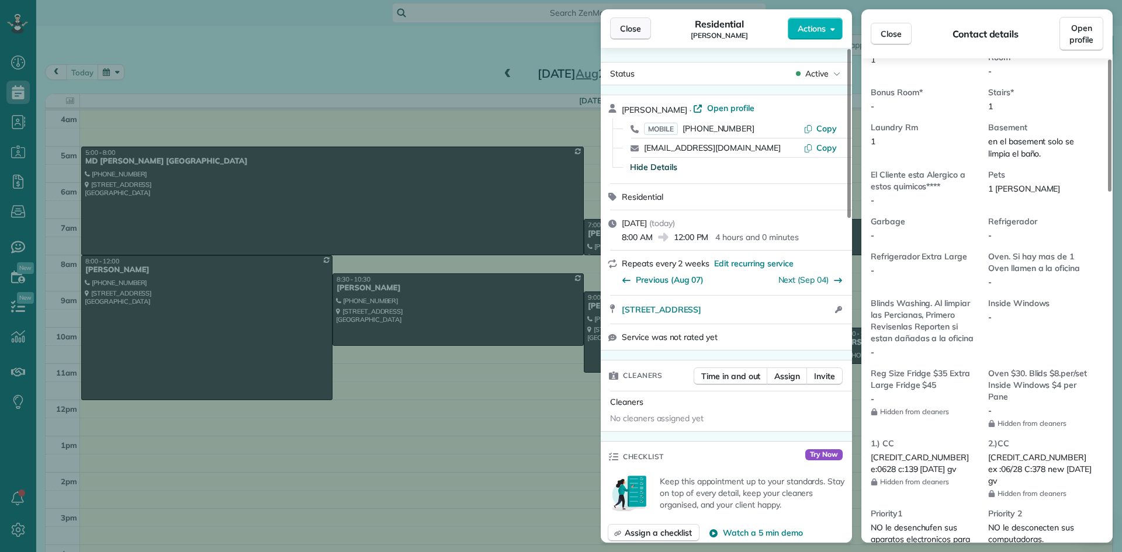
click at [633, 30] on span "Close" at bounding box center [630, 29] width 21 height 12
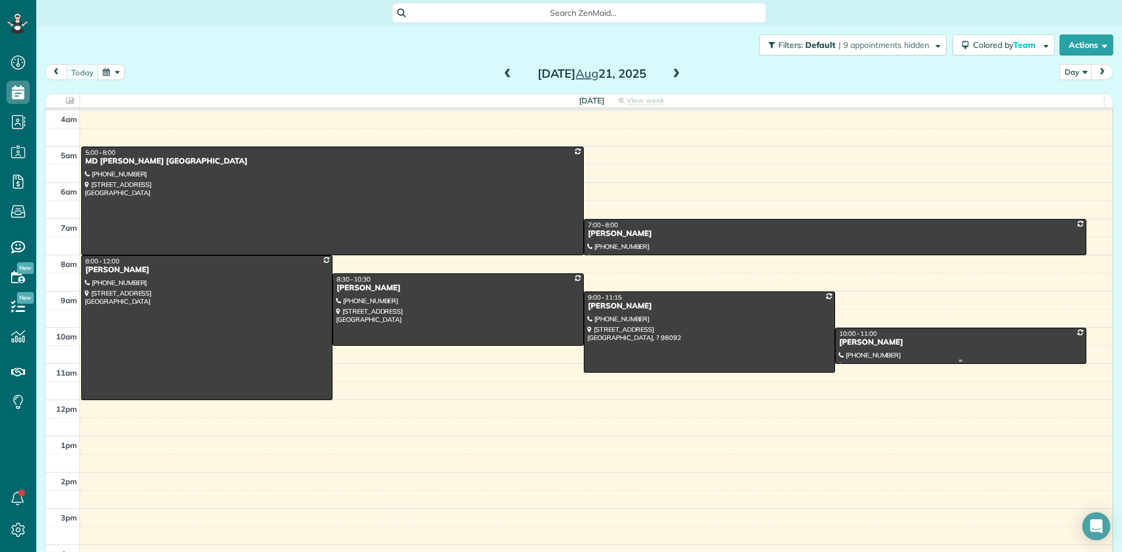
click at [851, 344] on div "[PERSON_NAME]" at bounding box center [961, 343] width 244 height 10
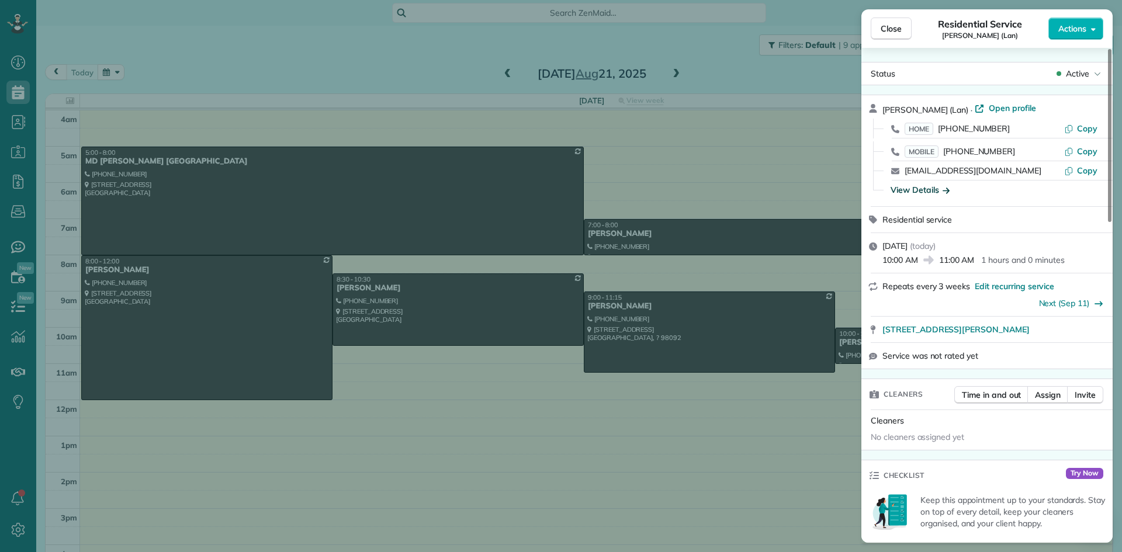
click at [915, 191] on div "View Details" at bounding box center [920, 190] width 59 height 12
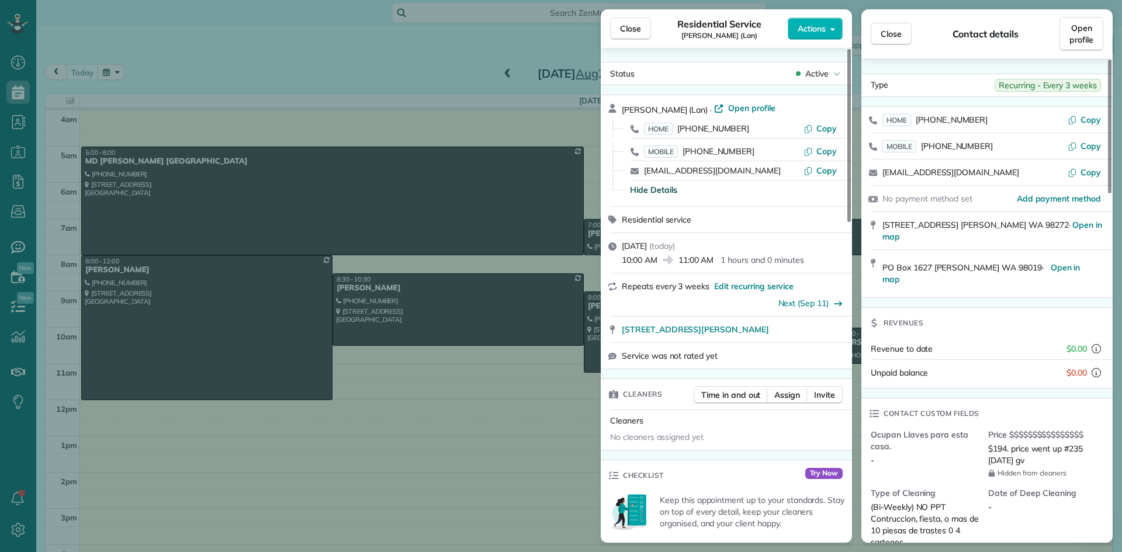
drag, startPoint x: 663, startPoint y: 107, endPoint x: 626, endPoint y: 103, distance: 37.6
click at [623, 105] on span "[PERSON_NAME] (Lan)" at bounding box center [665, 110] width 86 height 11
click at [641, 29] on span "Close" at bounding box center [630, 29] width 21 height 12
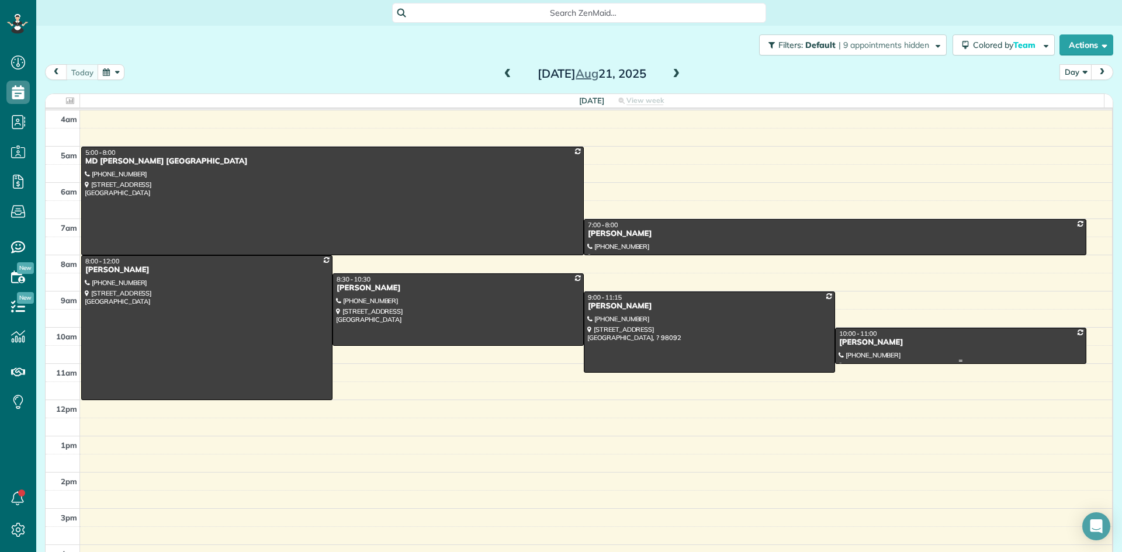
click at [851, 337] on span "10:00 - 11:00" at bounding box center [858, 334] width 38 height 8
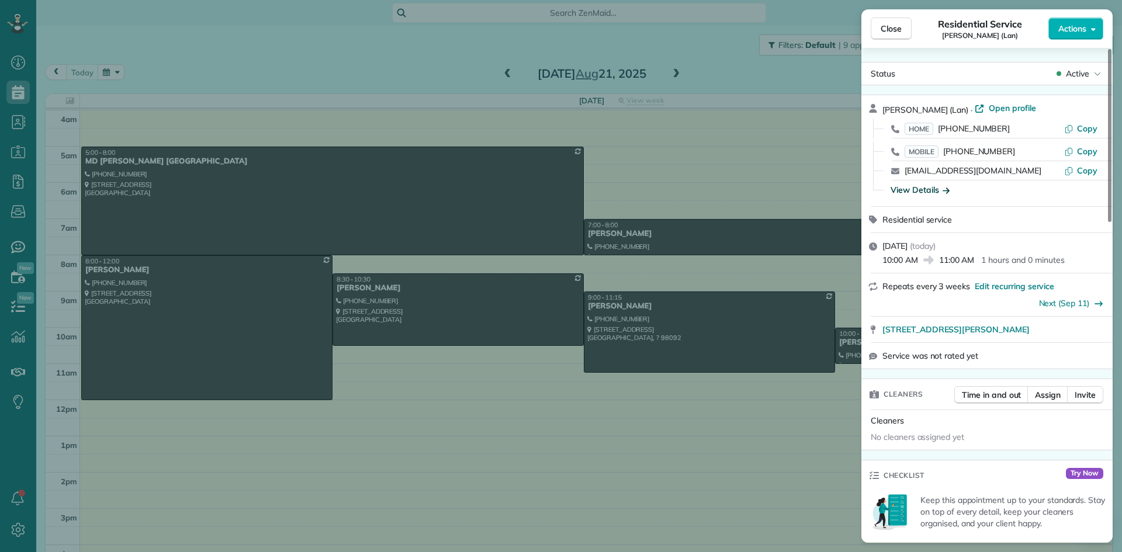
click at [910, 192] on div "View Details" at bounding box center [920, 190] width 59 height 12
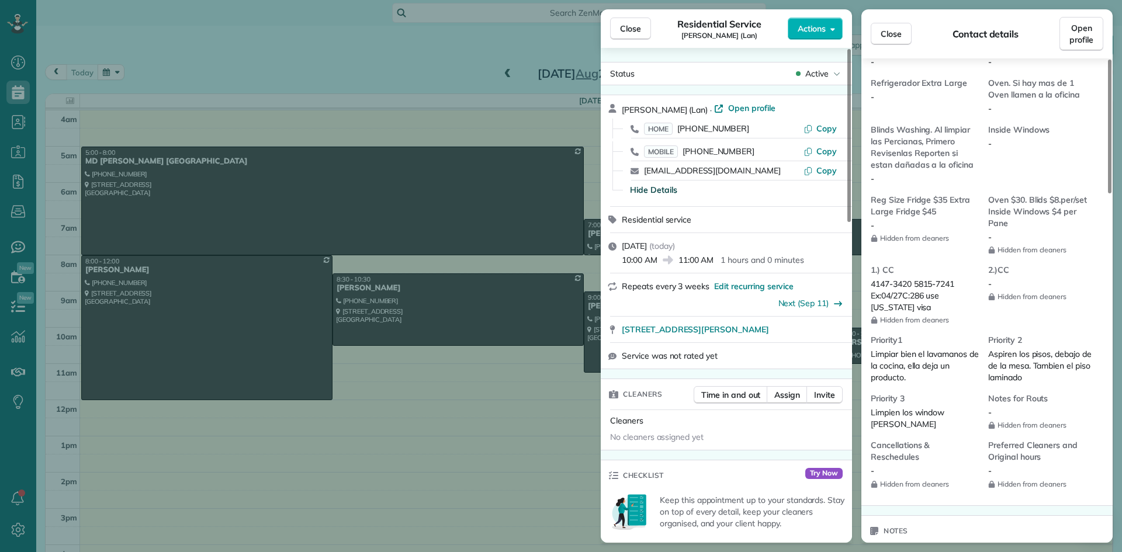
scroll to position [997, 0]
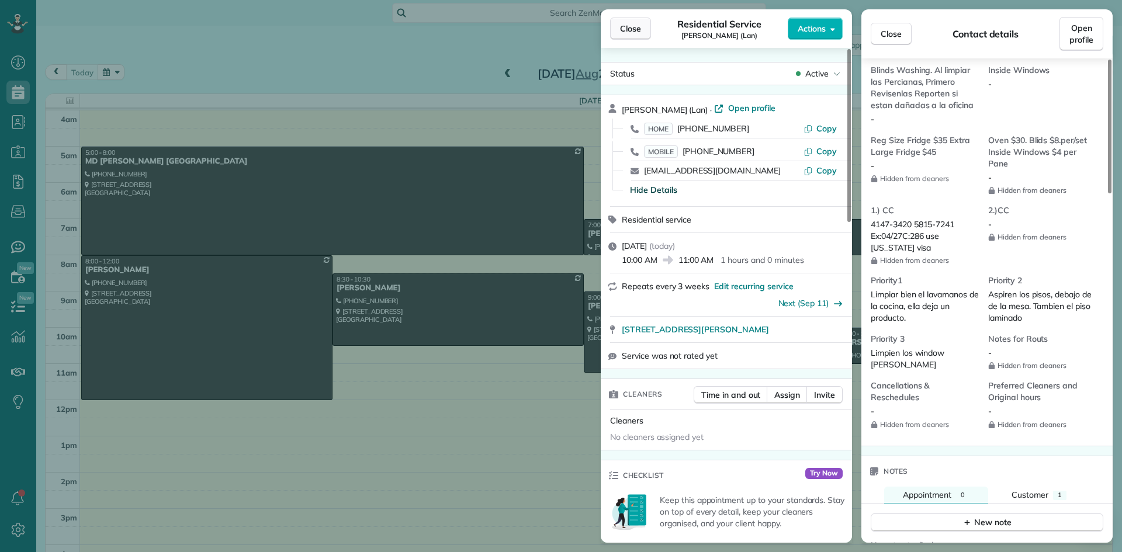
click at [624, 30] on span "Close" at bounding box center [630, 29] width 21 height 12
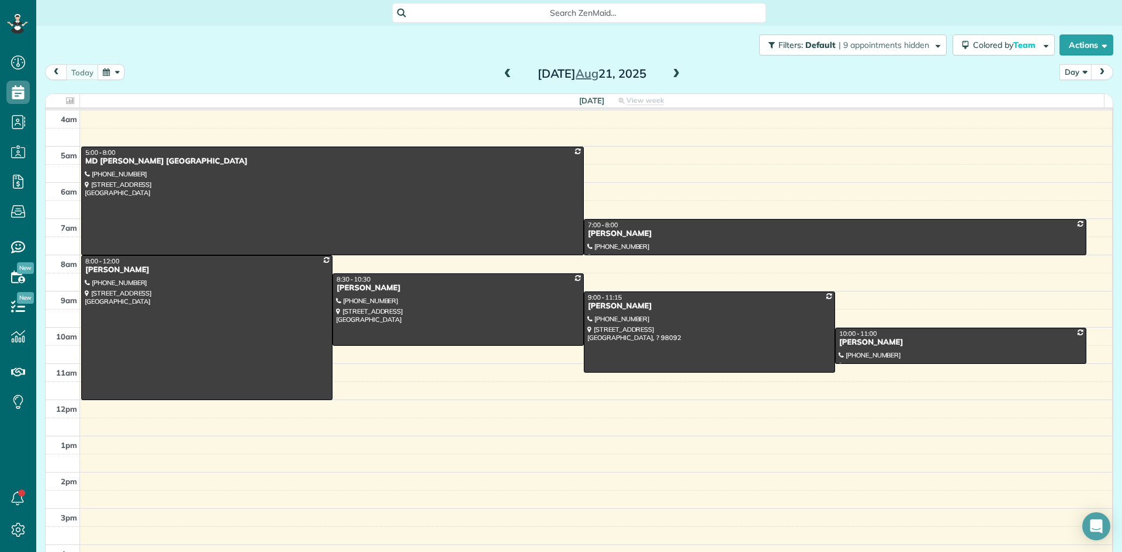
click at [670, 75] on span at bounding box center [676, 74] width 13 height 11
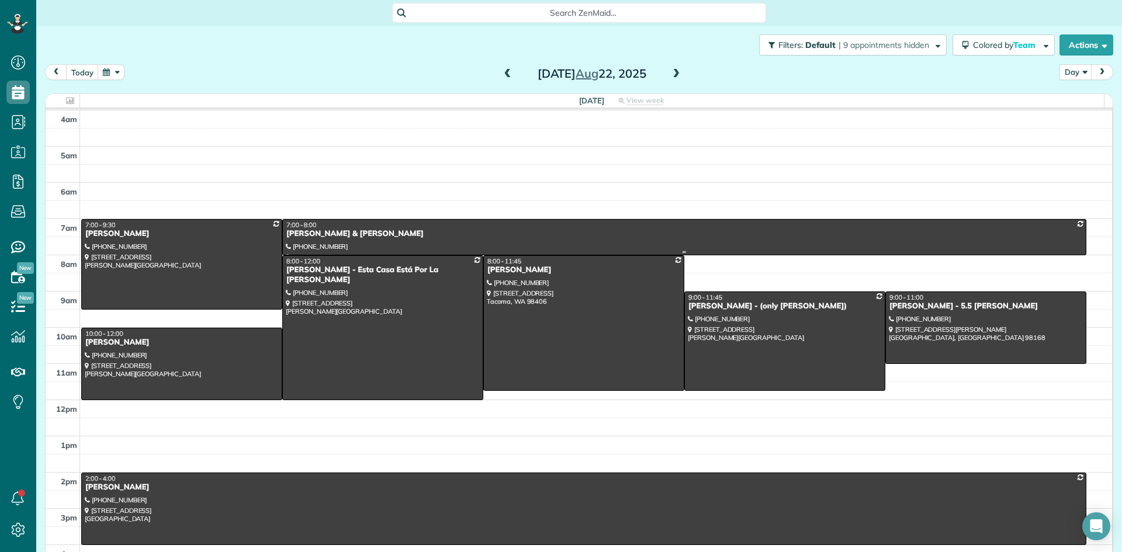
click at [326, 233] on div "[PERSON_NAME] & [PERSON_NAME]" at bounding box center [684, 234] width 797 height 10
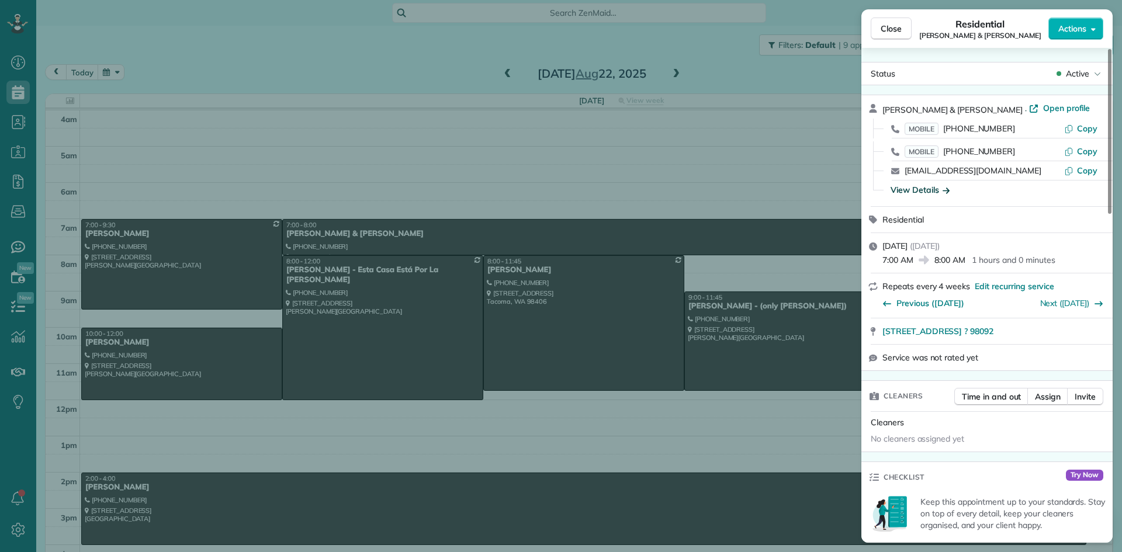
click at [921, 191] on div "View Details" at bounding box center [920, 190] width 59 height 12
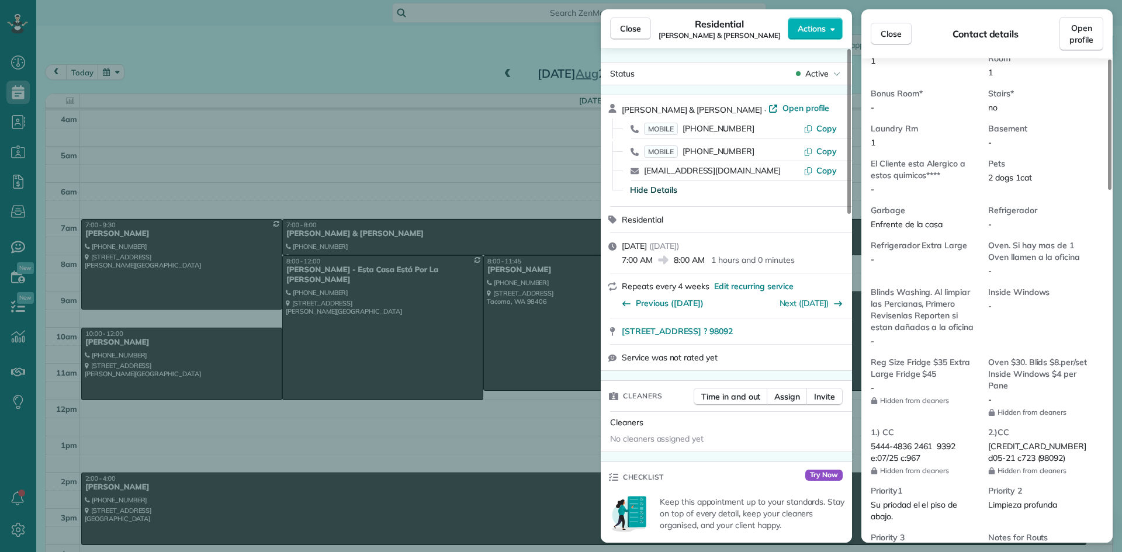
scroll to position [883, 0]
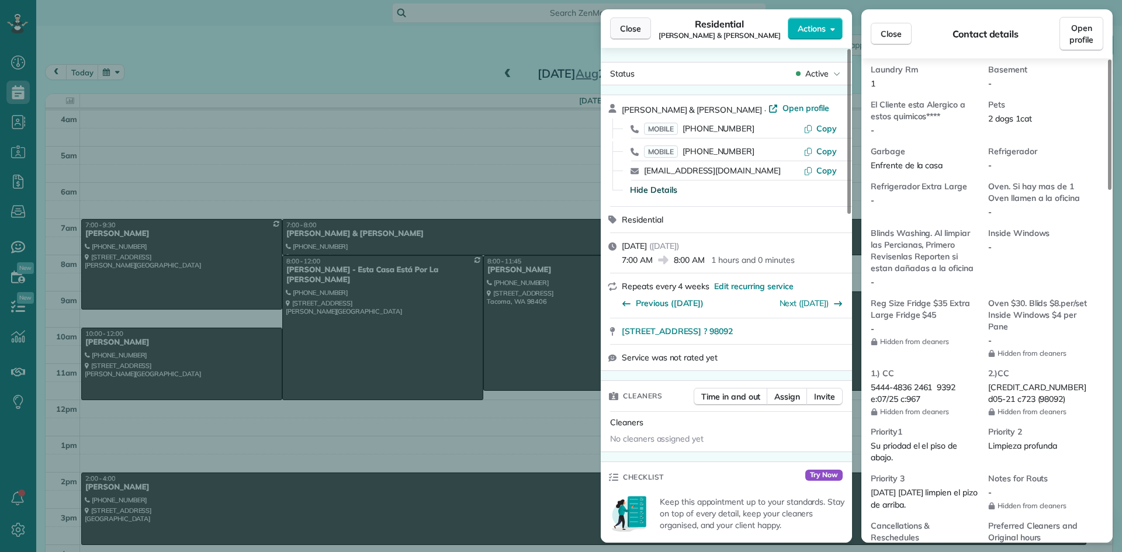
click at [640, 27] on span "Close" at bounding box center [630, 29] width 21 height 12
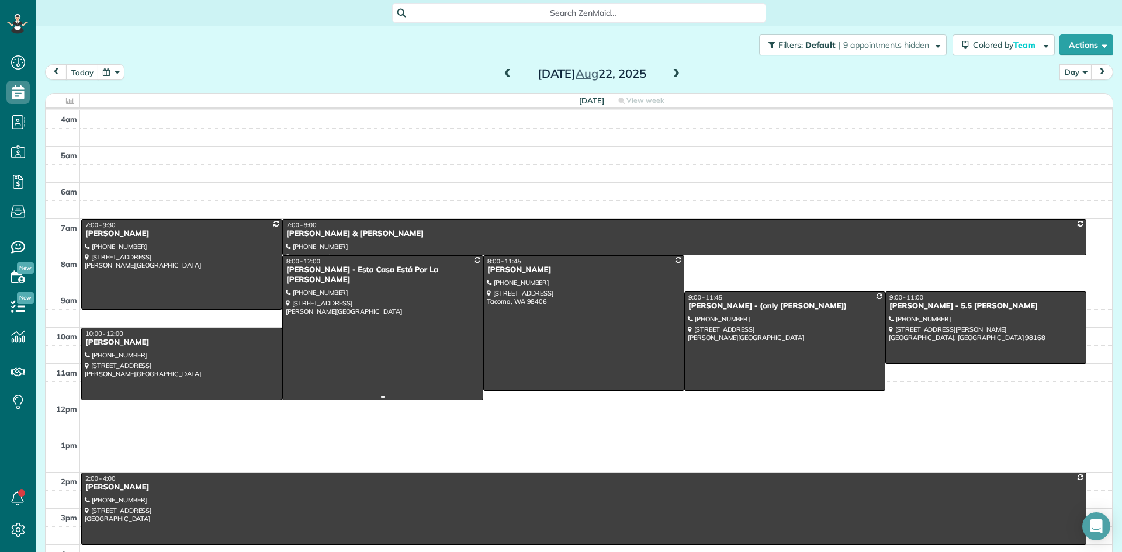
click at [308, 268] on div "[PERSON_NAME] - Esta Casa Está Por La [PERSON_NAME]" at bounding box center [383, 275] width 194 height 20
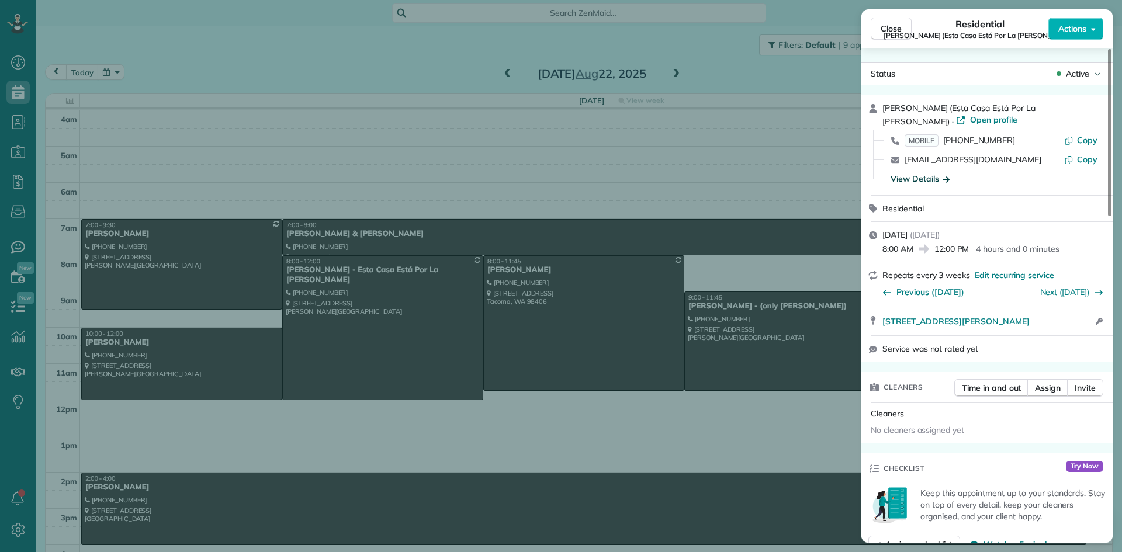
click at [930, 182] on div "View Details" at bounding box center [920, 179] width 59 height 12
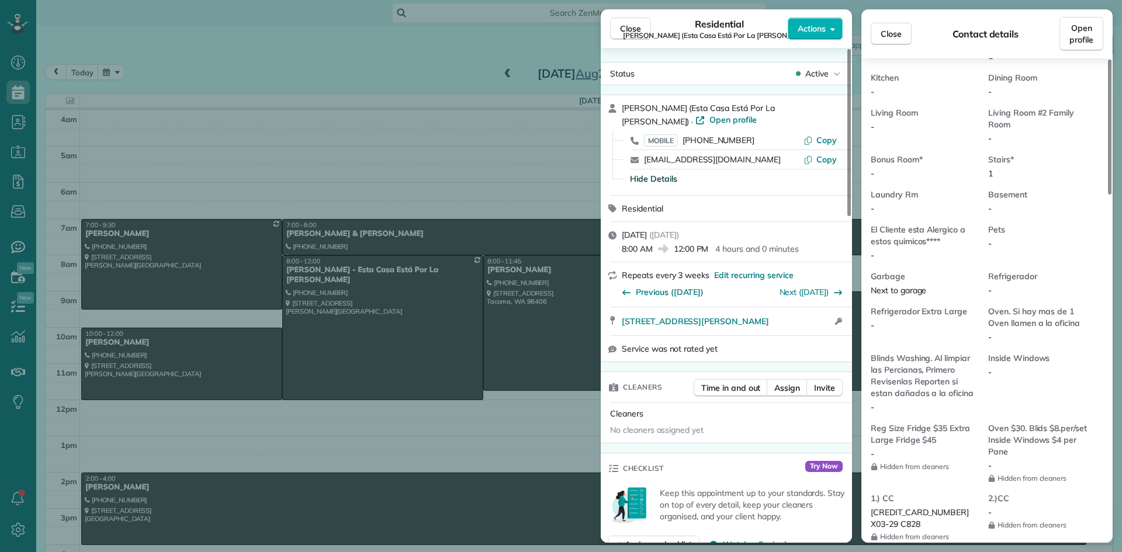
scroll to position [764, 0]
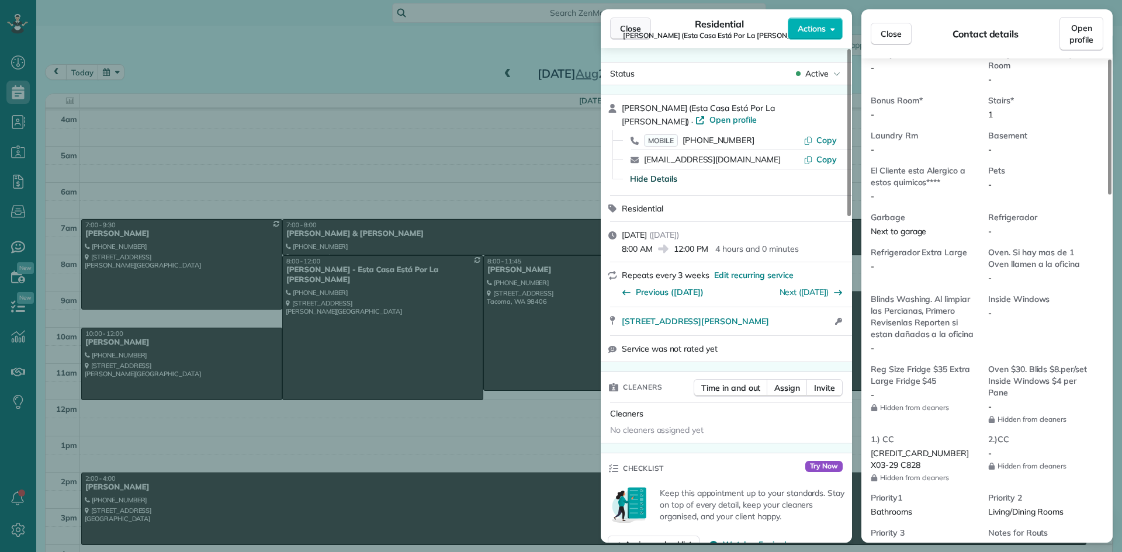
click at [633, 26] on span "Close" at bounding box center [630, 29] width 21 height 12
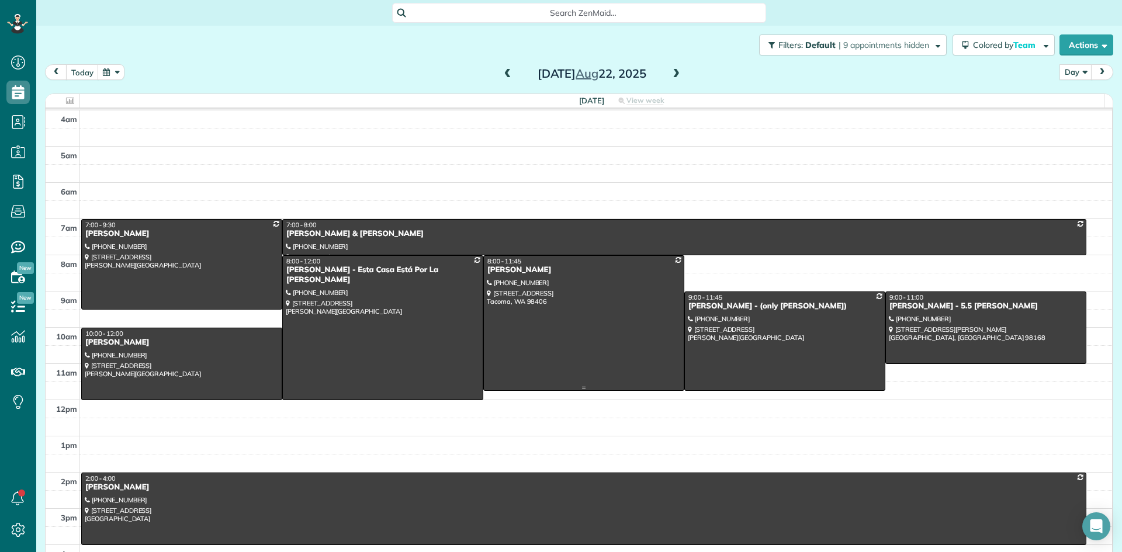
click at [500, 274] on div "[PERSON_NAME]" at bounding box center [584, 270] width 194 height 10
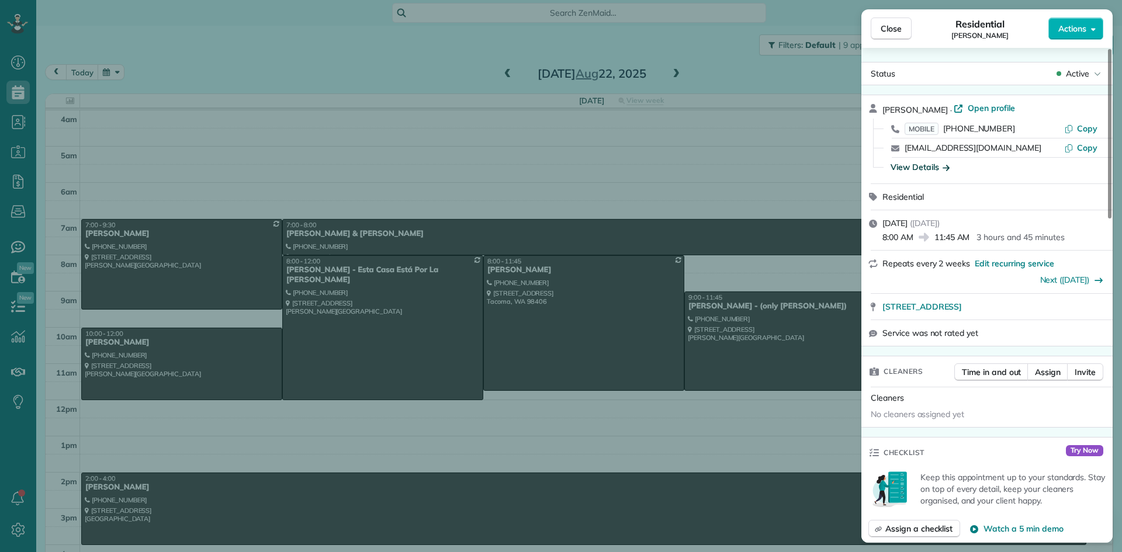
click at [921, 168] on div "View Details" at bounding box center [920, 167] width 59 height 12
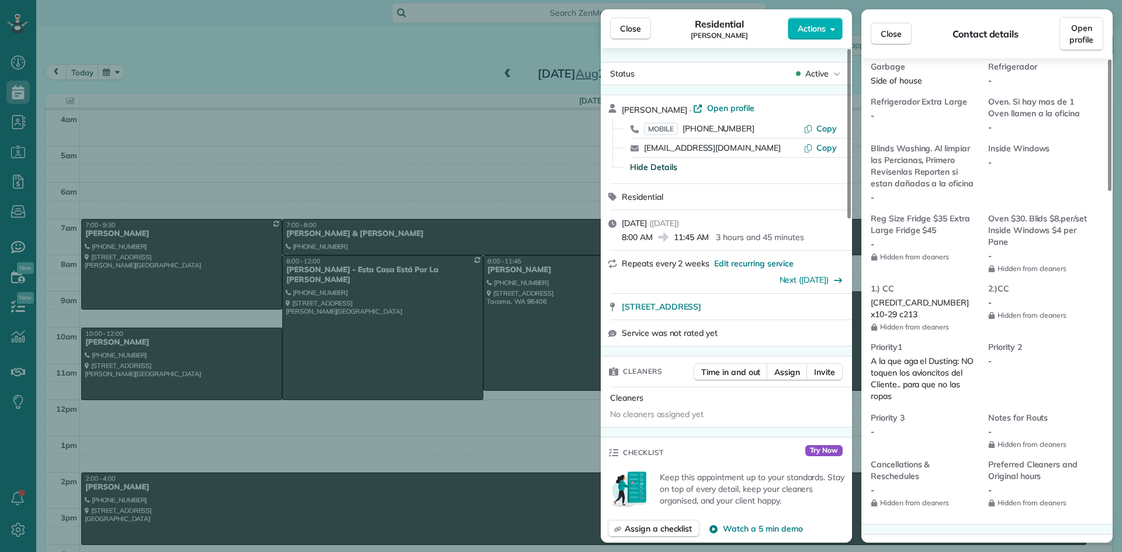
scroll to position [941, 0]
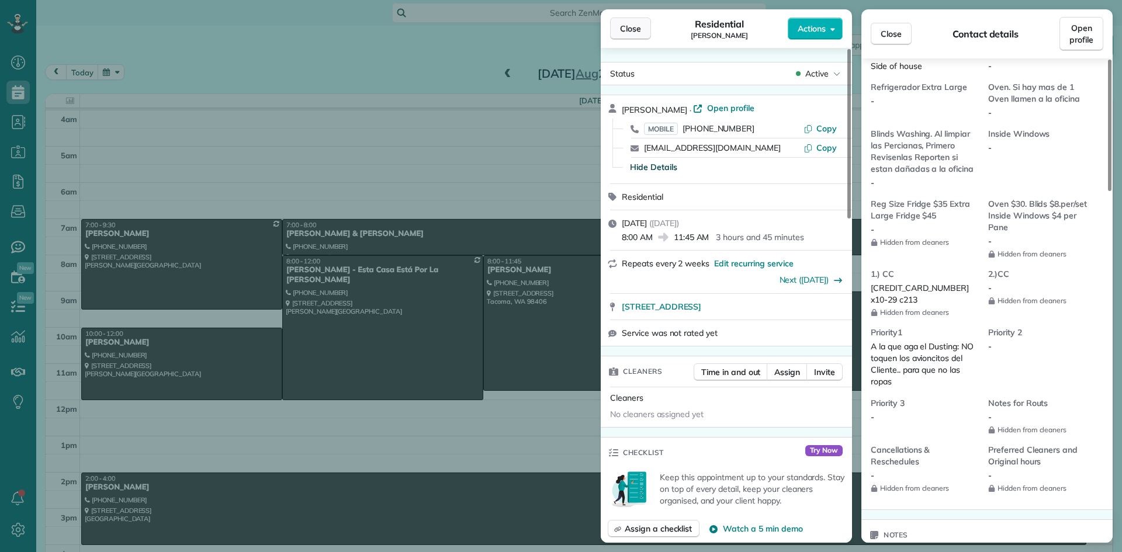
click at [637, 25] on span "Close" at bounding box center [630, 29] width 21 height 12
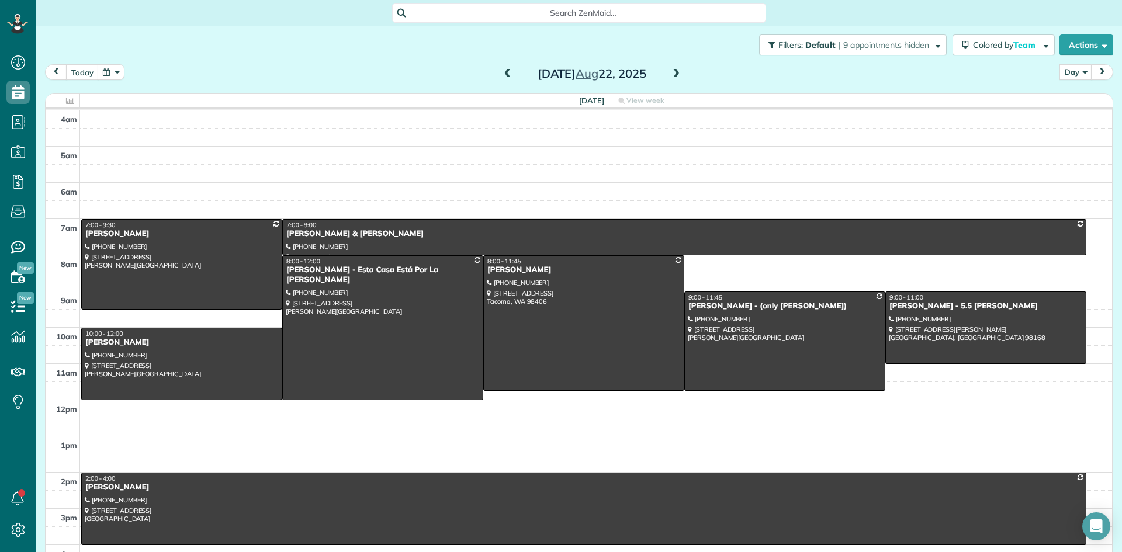
click at [698, 306] on div "[PERSON_NAME] - (only [PERSON_NAME])" at bounding box center [785, 307] width 194 height 10
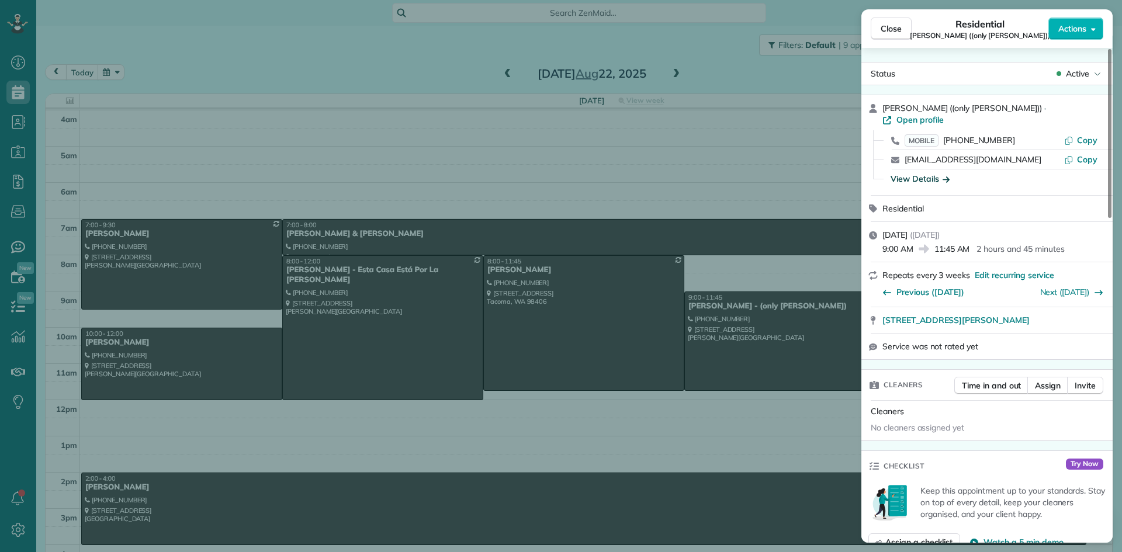
click at [917, 173] on div "View Details" at bounding box center [920, 179] width 59 height 12
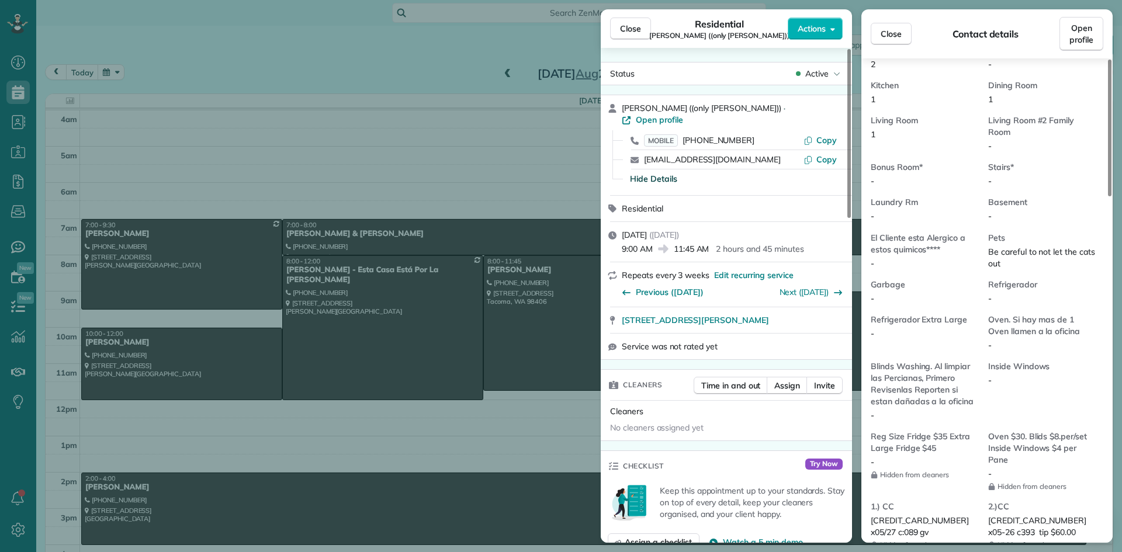
scroll to position [768, 0]
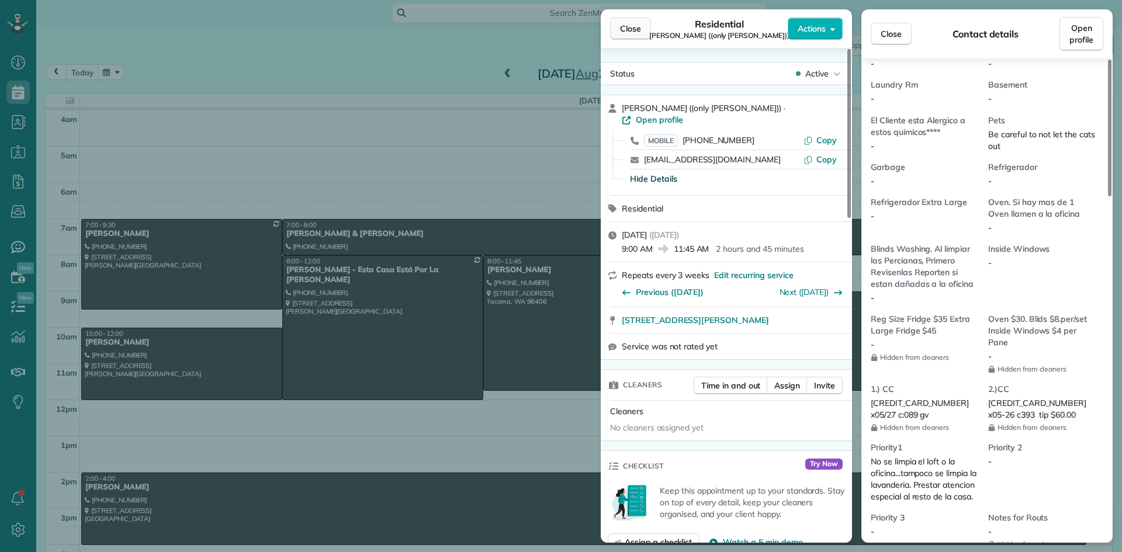
click at [633, 27] on span "Close" at bounding box center [630, 29] width 21 height 12
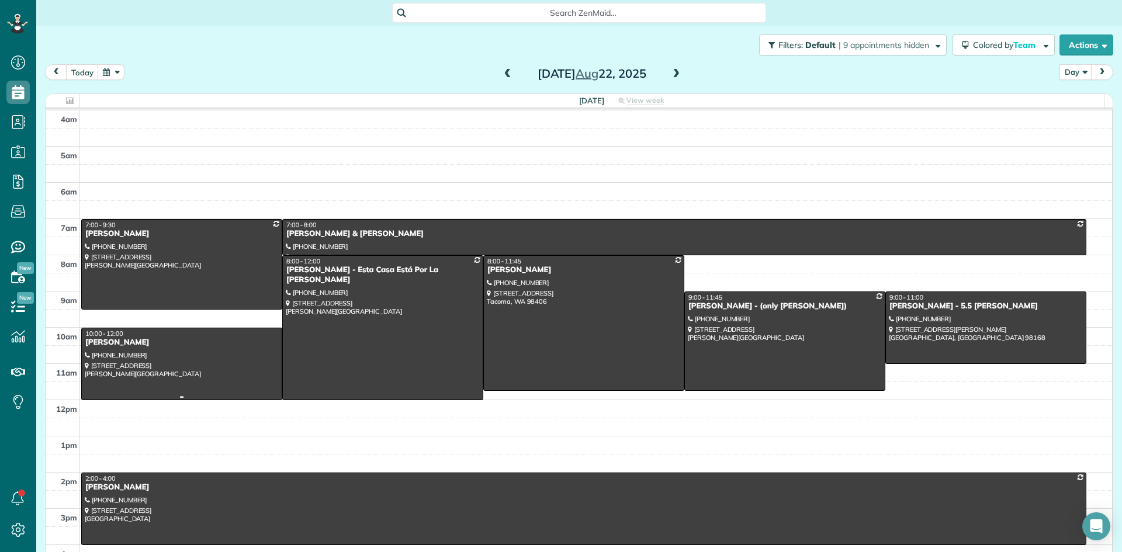
click at [130, 345] on div "[PERSON_NAME]" at bounding box center [182, 343] width 194 height 10
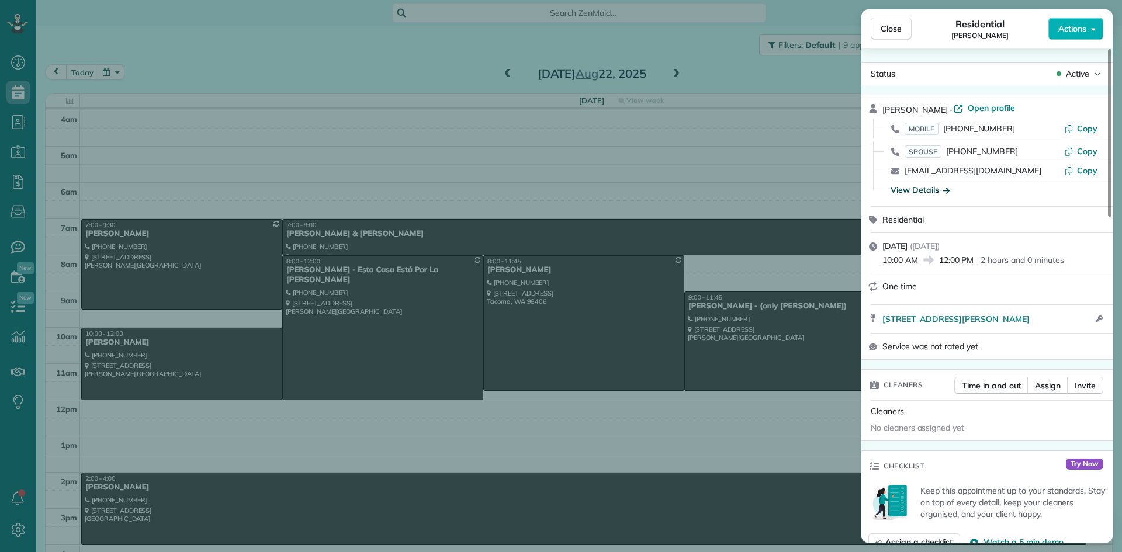
click at [920, 192] on div "View Details" at bounding box center [920, 190] width 59 height 12
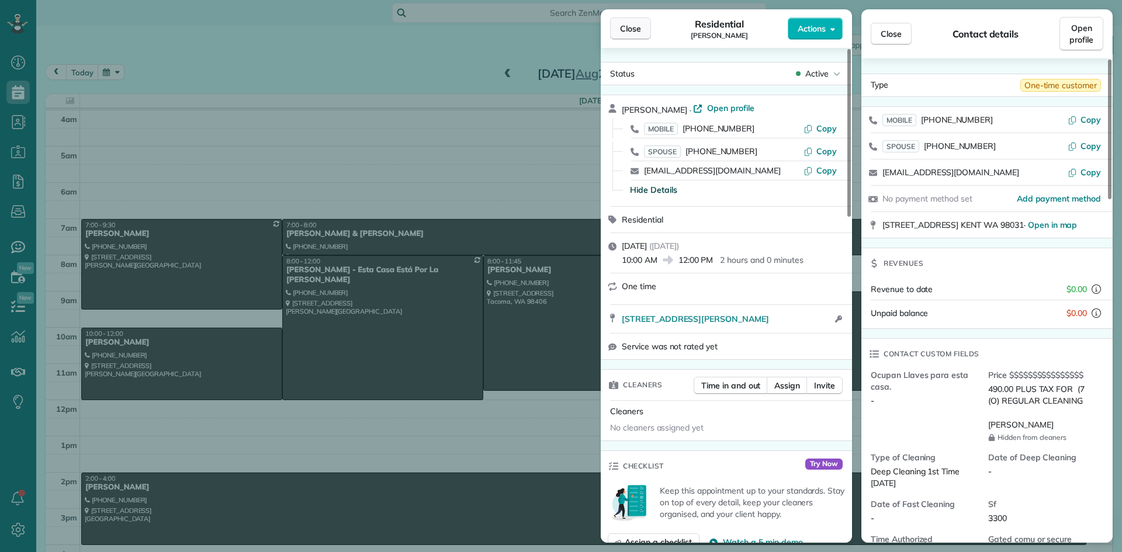
click at [635, 27] on span "Close" at bounding box center [630, 29] width 21 height 12
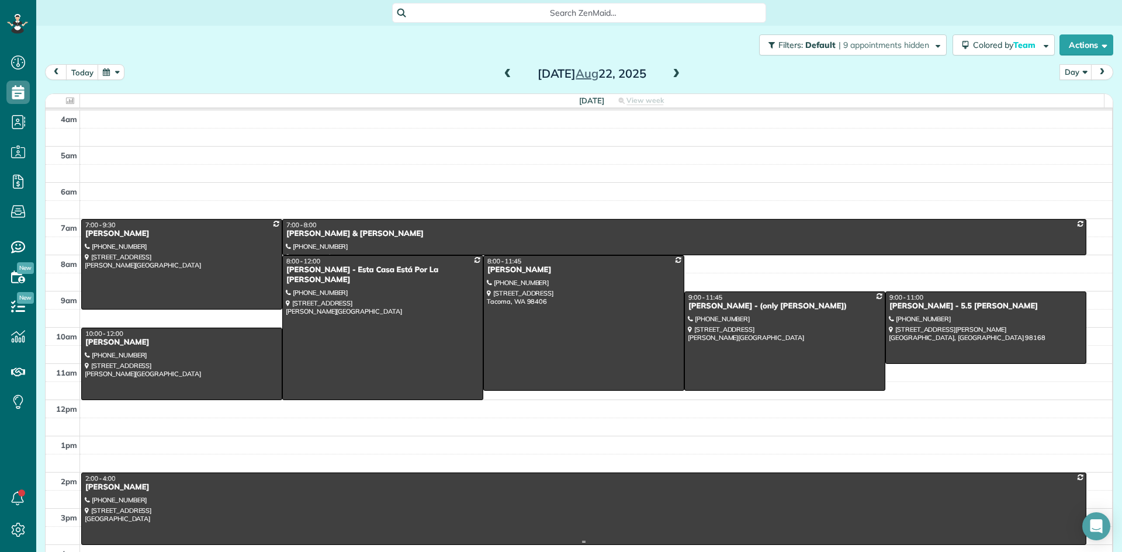
click at [114, 492] on div "[PERSON_NAME]" at bounding box center [584, 488] width 998 height 10
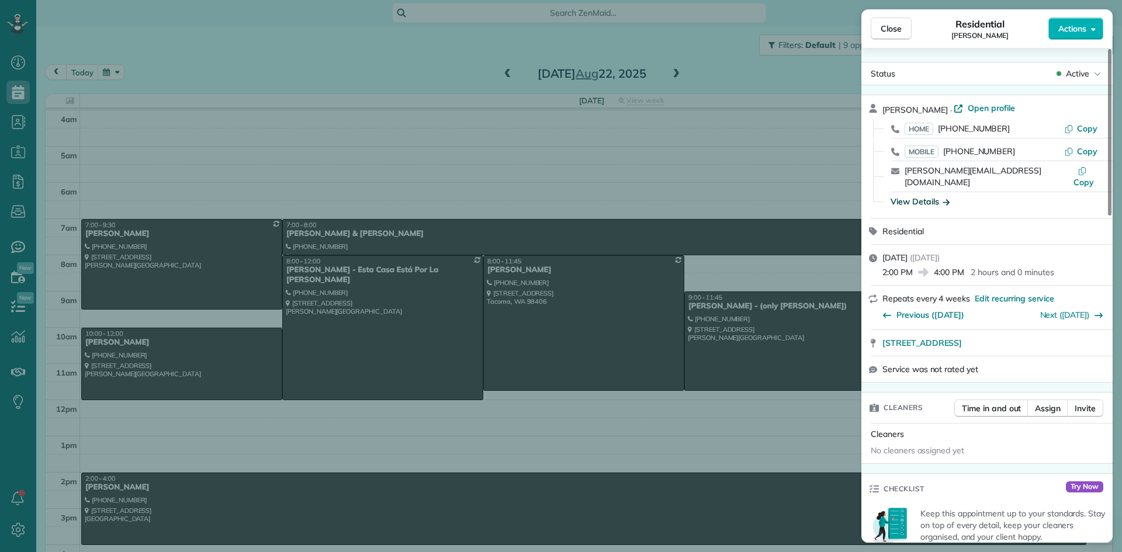
click at [917, 196] on div "View Details" at bounding box center [920, 202] width 59 height 12
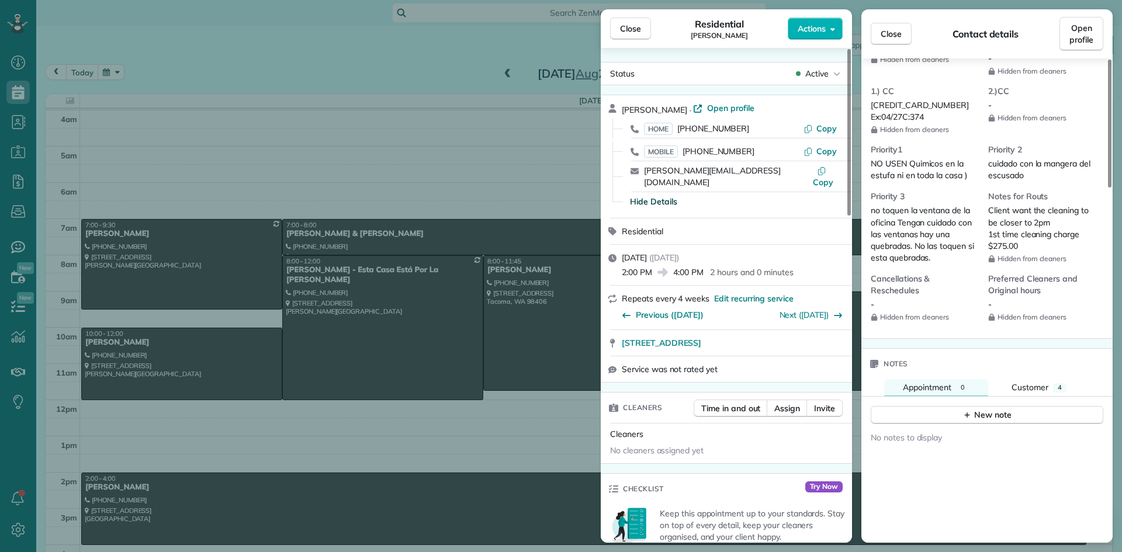
scroll to position [1115, 0]
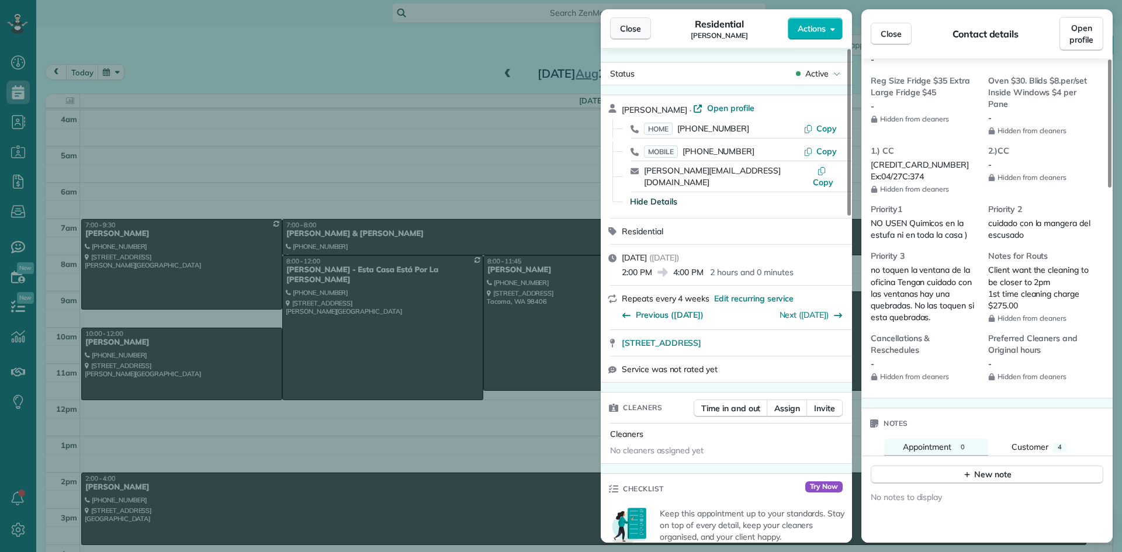
click at [633, 27] on span "Close" at bounding box center [630, 29] width 21 height 12
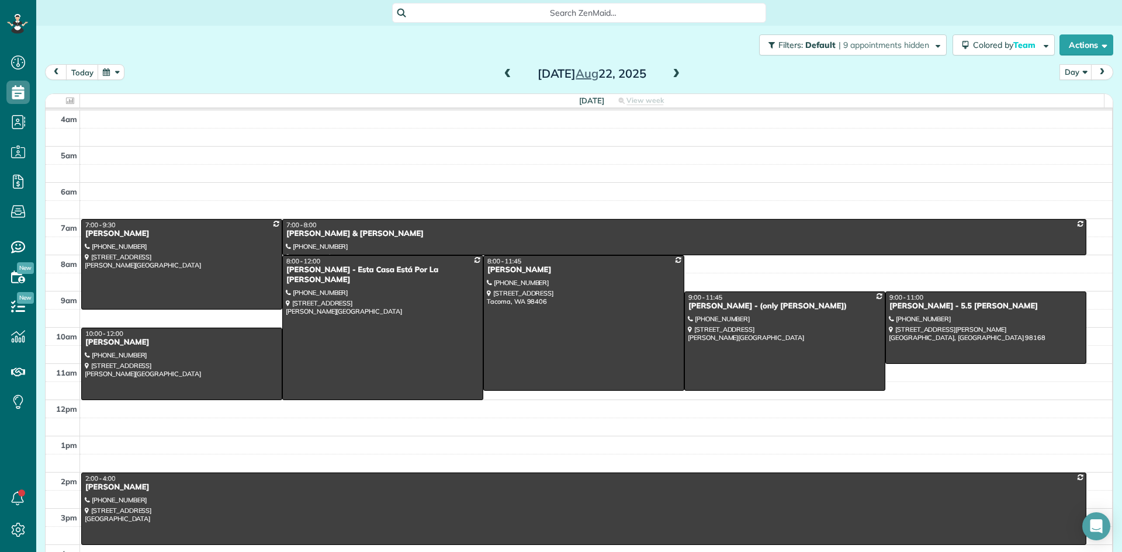
click at [672, 73] on span at bounding box center [676, 74] width 13 height 11
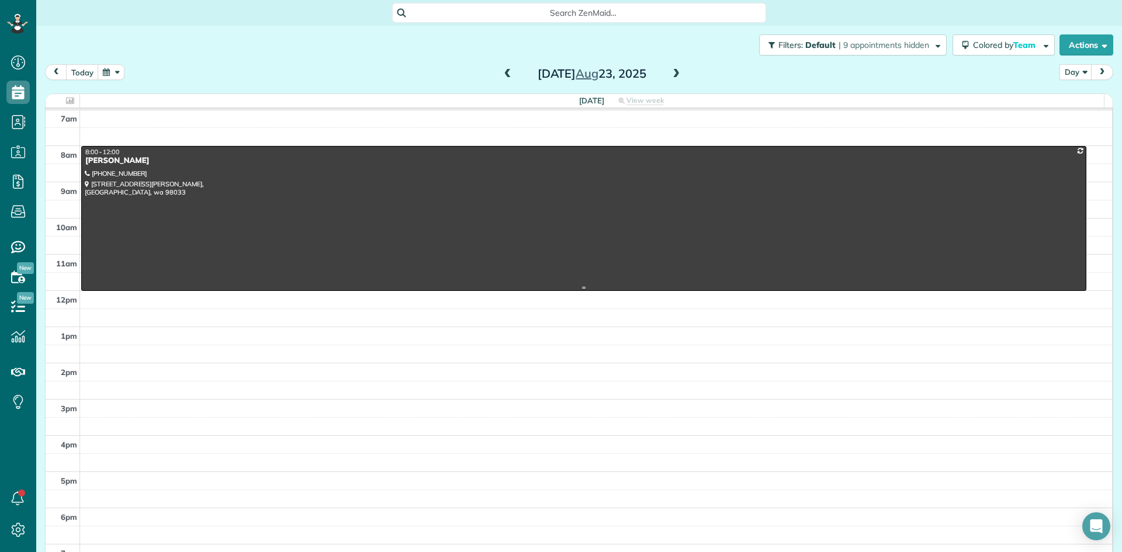
click at [129, 163] on div "[PERSON_NAME]" at bounding box center [584, 161] width 998 height 10
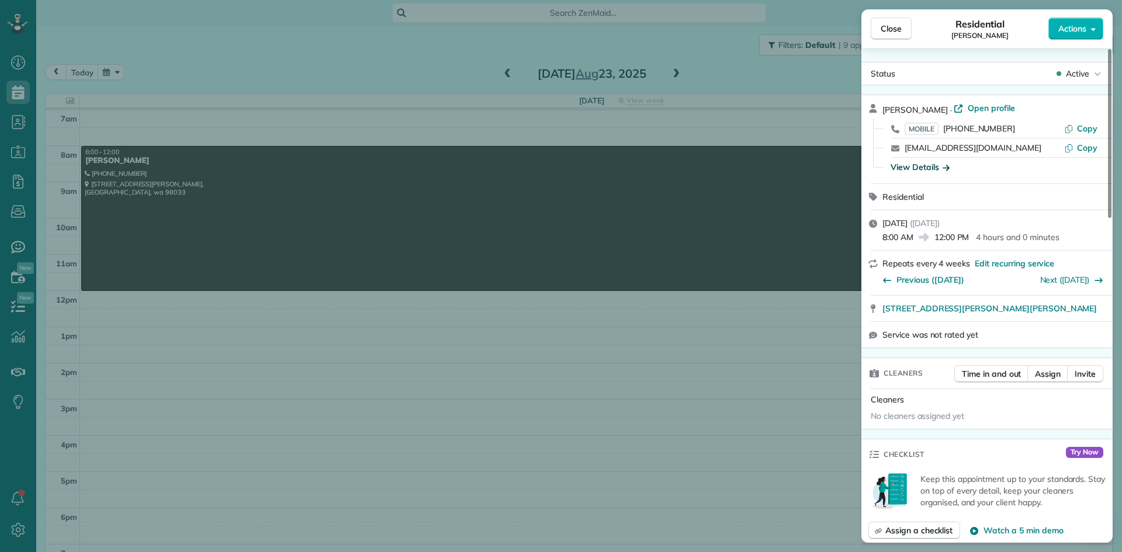
click at [913, 167] on div "View Details" at bounding box center [920, 167] width 59 height 12
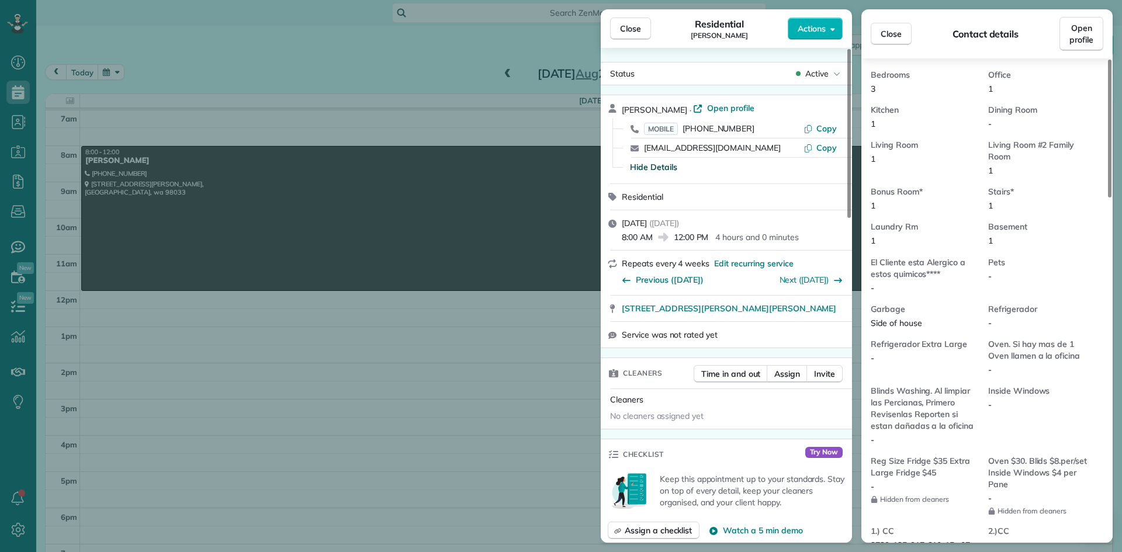
scroll to position [709, 0]
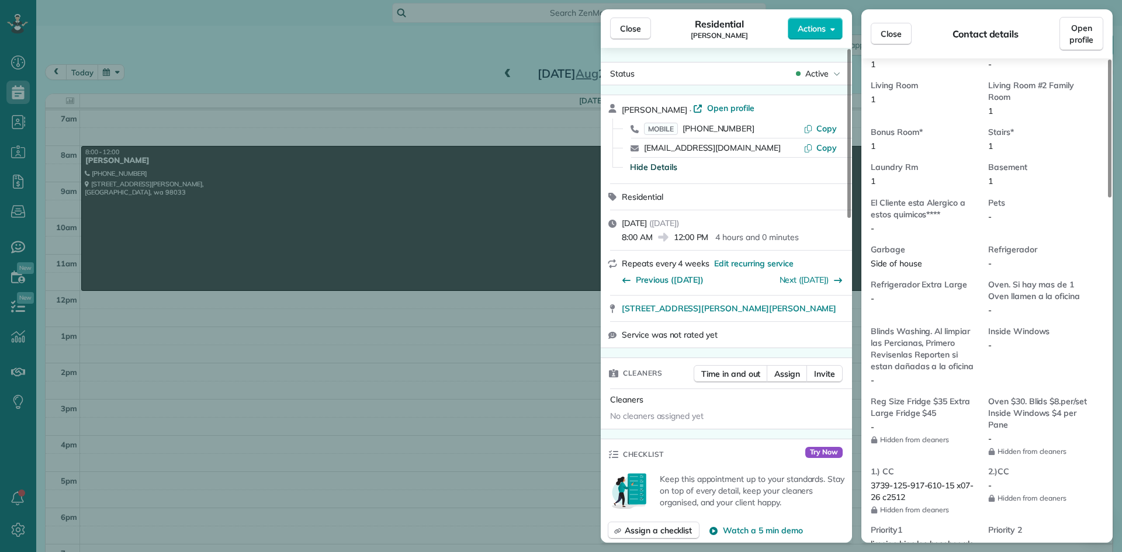
drag, startPoint x: 692, startPoint y: 108, endPoint x: 623, endPoint y: 106, distance: 68.4
click at [618, 106] on div "[PERSON_NAME] · Open profile MOBILE [PHONE_NUMBER] Copy [EMAIL_ADDRESS][DOMAIN_…" at bounding box center [726, 139] width 251 height 88
click at [629, 29] on span "Close" at bounding box center [630, 29] width 21 height 12
